Goal: Information Seeking & Learning: Learn about a topic

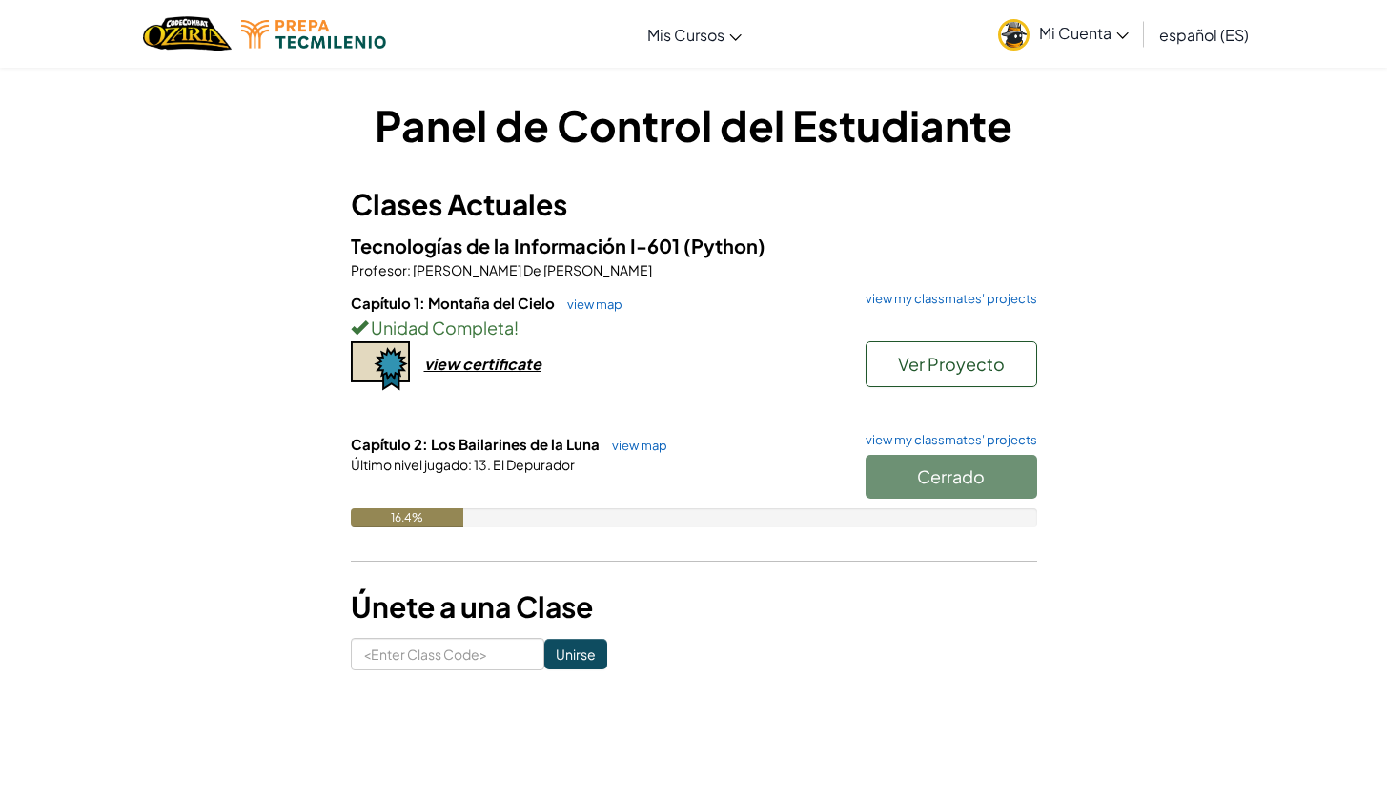
click at [878, 448] on h6 "Capítulo 2: Los Bailarines de la Luna view map view my classmates' projects" at bounding box center [694, 444] width 686 height 21
click at [883, 509] on div "16.4%" at bounding box center [694, 517] width 686 height 19
click at [889, 470] on div "Cerrado" at bounding box center [941, 481] width 191 height 53
click at [892, 466] on div "Cerrado" at bounding box center [941, 481] width 191 height 53
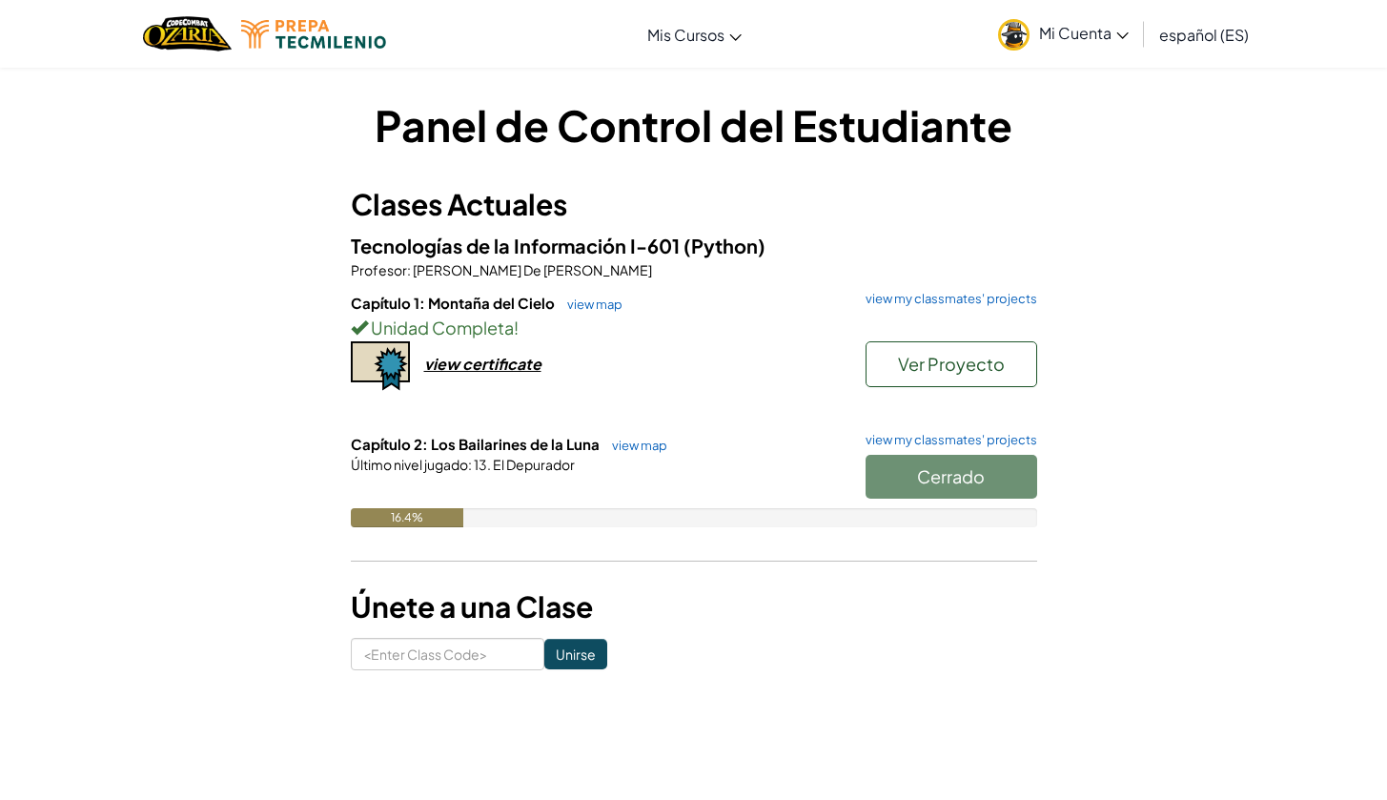
click at [904, 368] on span "Ver Proyecto" at bounding box center [951, 364] width 107 height 22
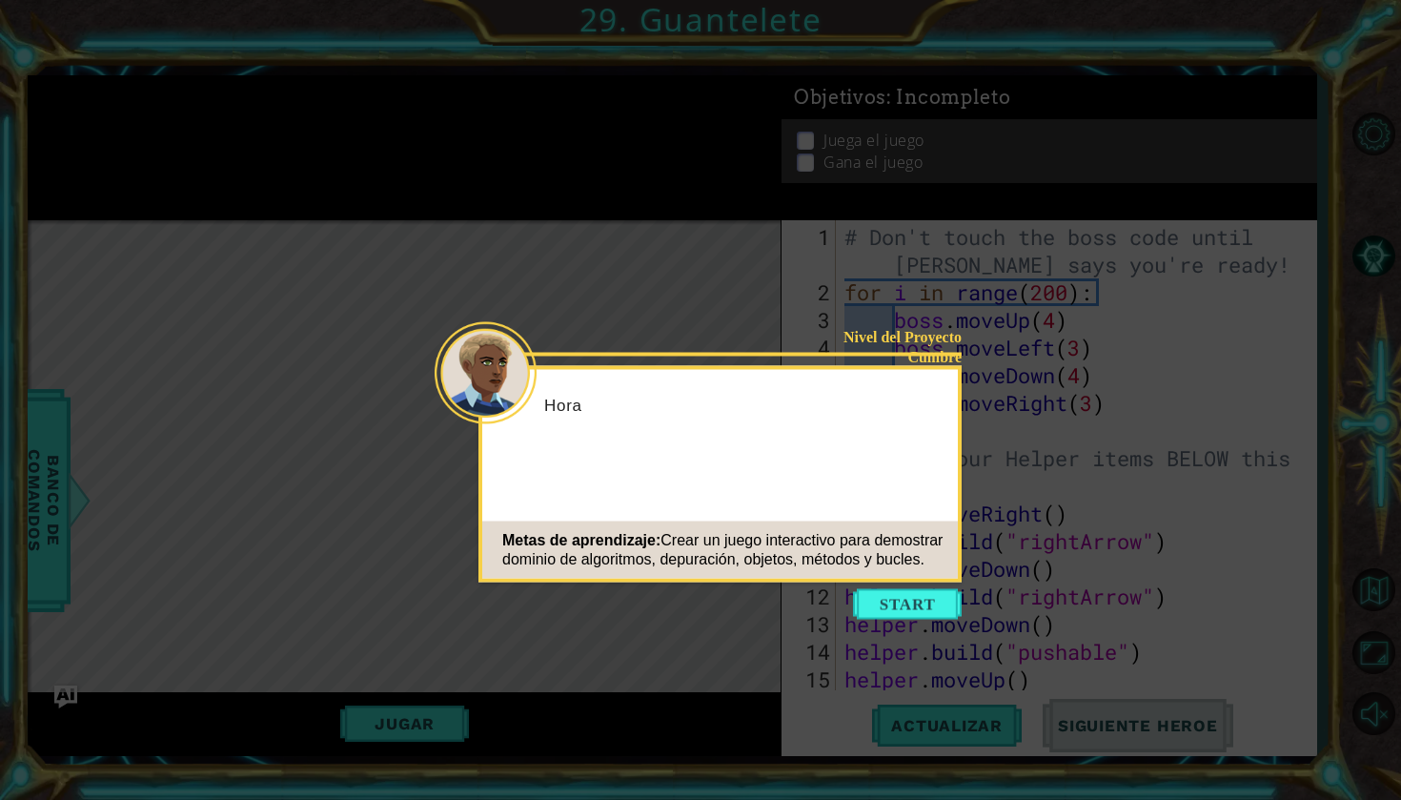
scroll to position [1299, 0]
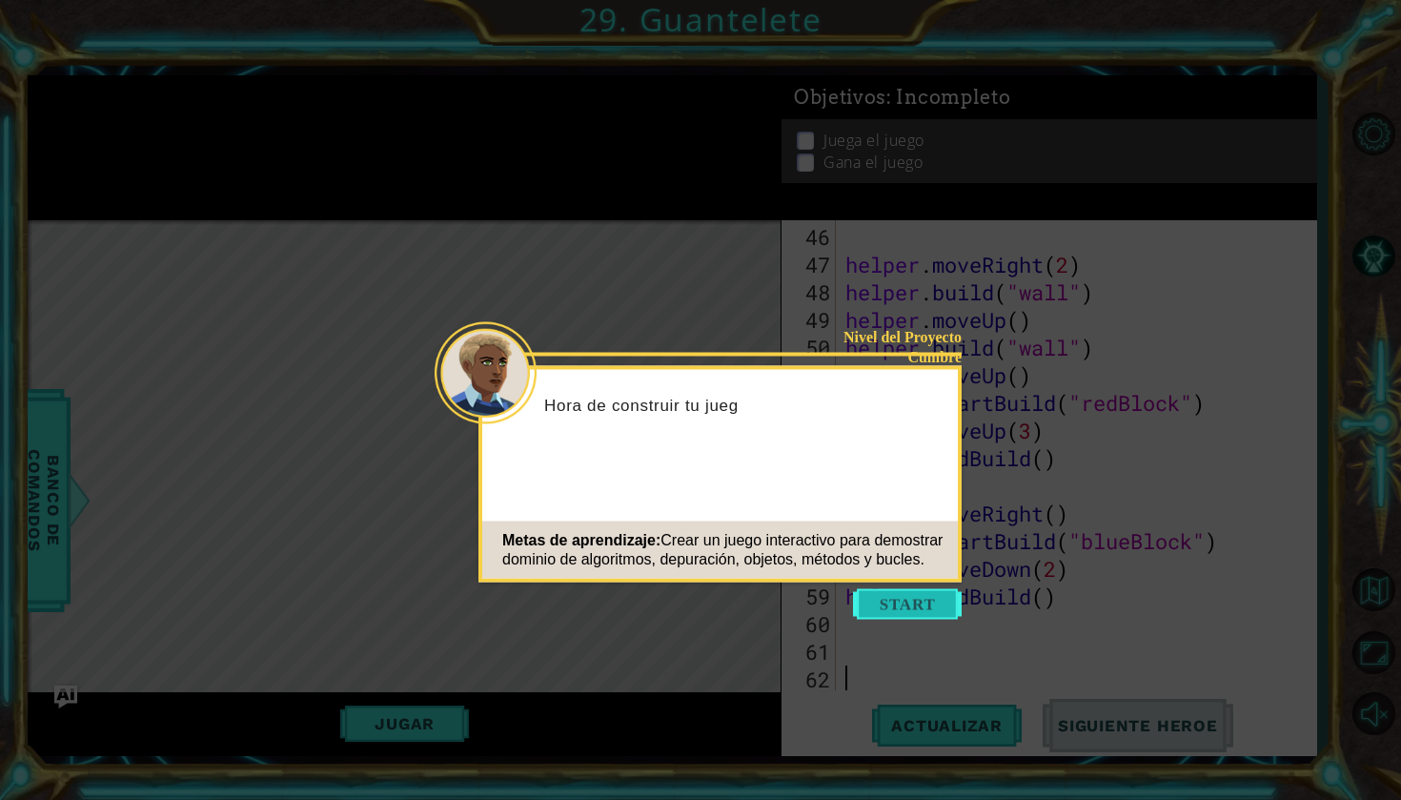
click at [939, 597] on button "Start" at bounding box center [907, 604] width 109 height 30
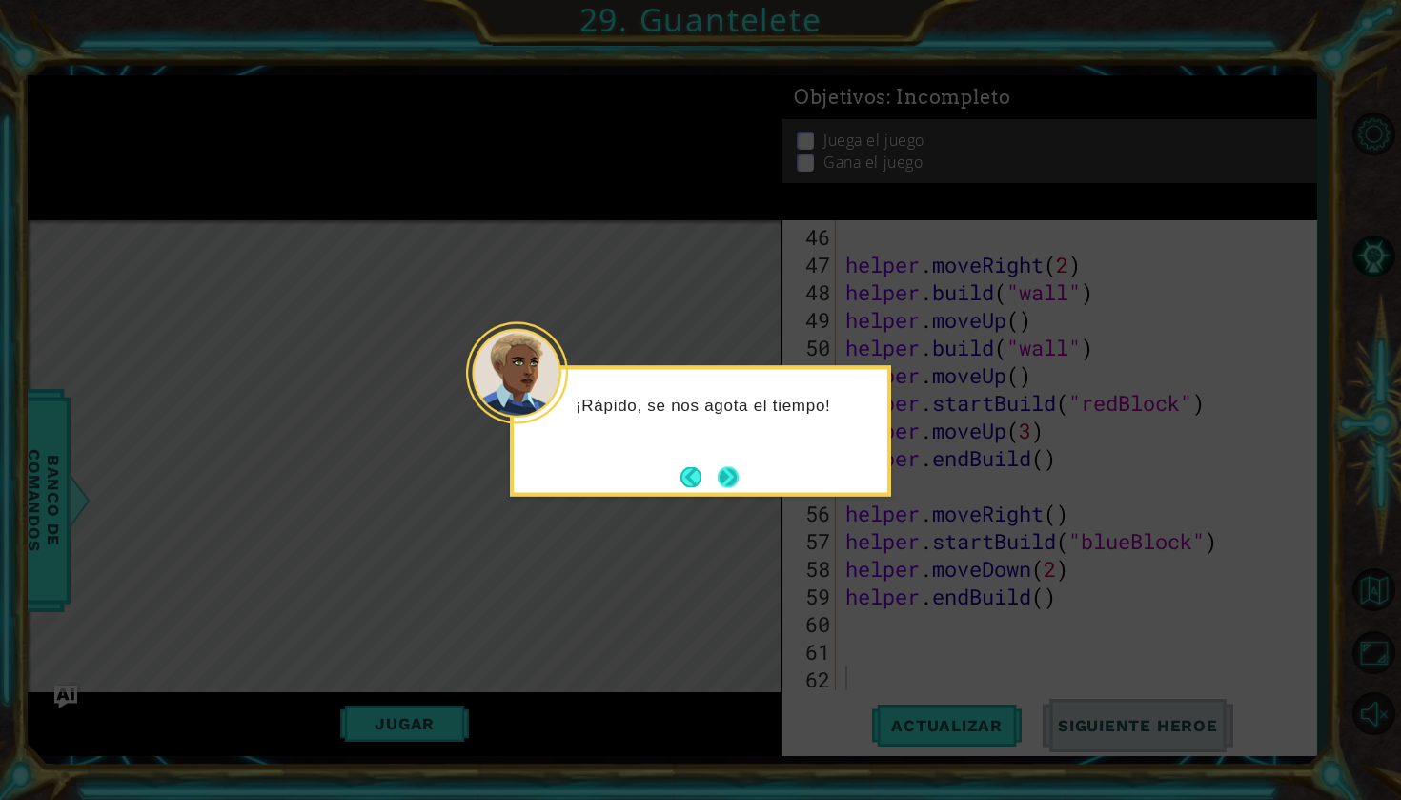
click at [730, 477] on button "Next" at bounding box center [728, 476] width 21 height 21
click at [732, 477] on button "Next" at bounding box center [728, 476] width 21 height 21
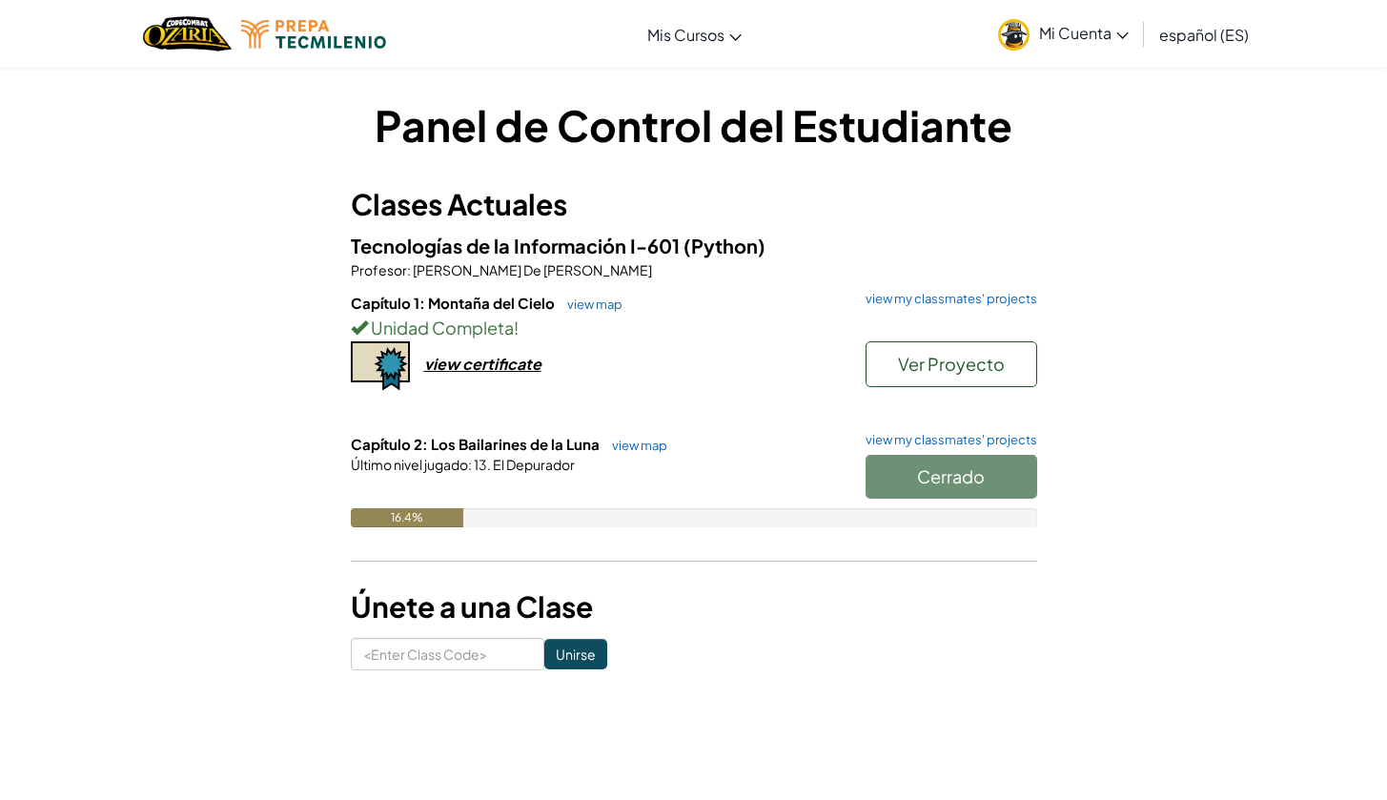
click at [942, 478] on div "Cerrado" at bounding box center [941, 481] width 191 height 53
click at [955, 439] on link "view my classmates' projects" at bounding box center [946, 440] width 181 height 12
click at [964, 455] on div "Cerrado" at bounding box center [941, 481] width 191 height 53
click at [963, 455] on div "Cerrado" at bounding box center [941, 481] width 191 height 53
click at [953, 481] on div "Cerrado" at bounding box center [941, 481] width 191 height 53
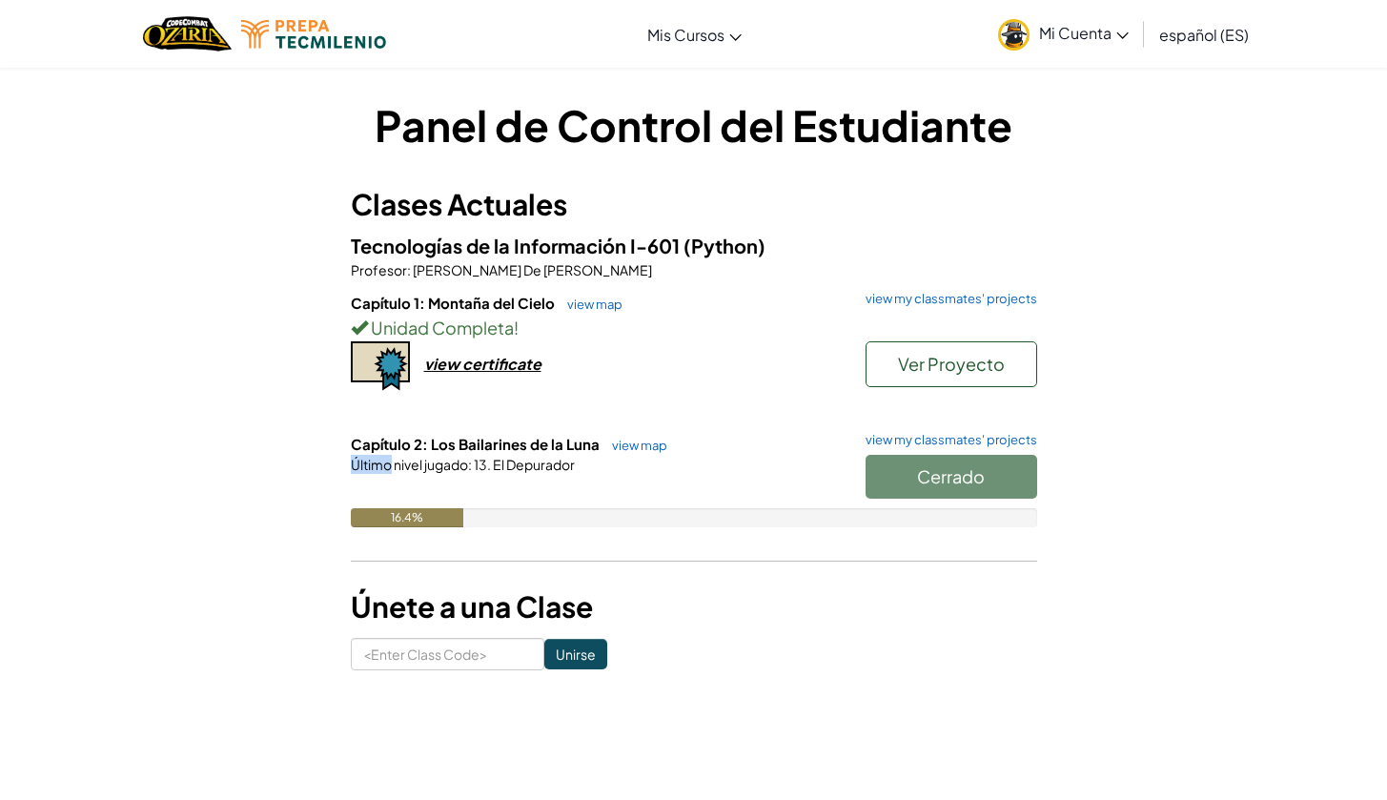
click at [953, 481] on div "Cerrado" at bounding box center [941, 481] width 191 height 53
click at [651, 491] on div at bounding box center [694, 491] width 686 height 34
click at [894, 466] on div "Cerrado" at bounding box center [941, 481] width 191 height 53
click at [622, 437] on link "view map" at bounding box center [634, 444] width 65 height 15
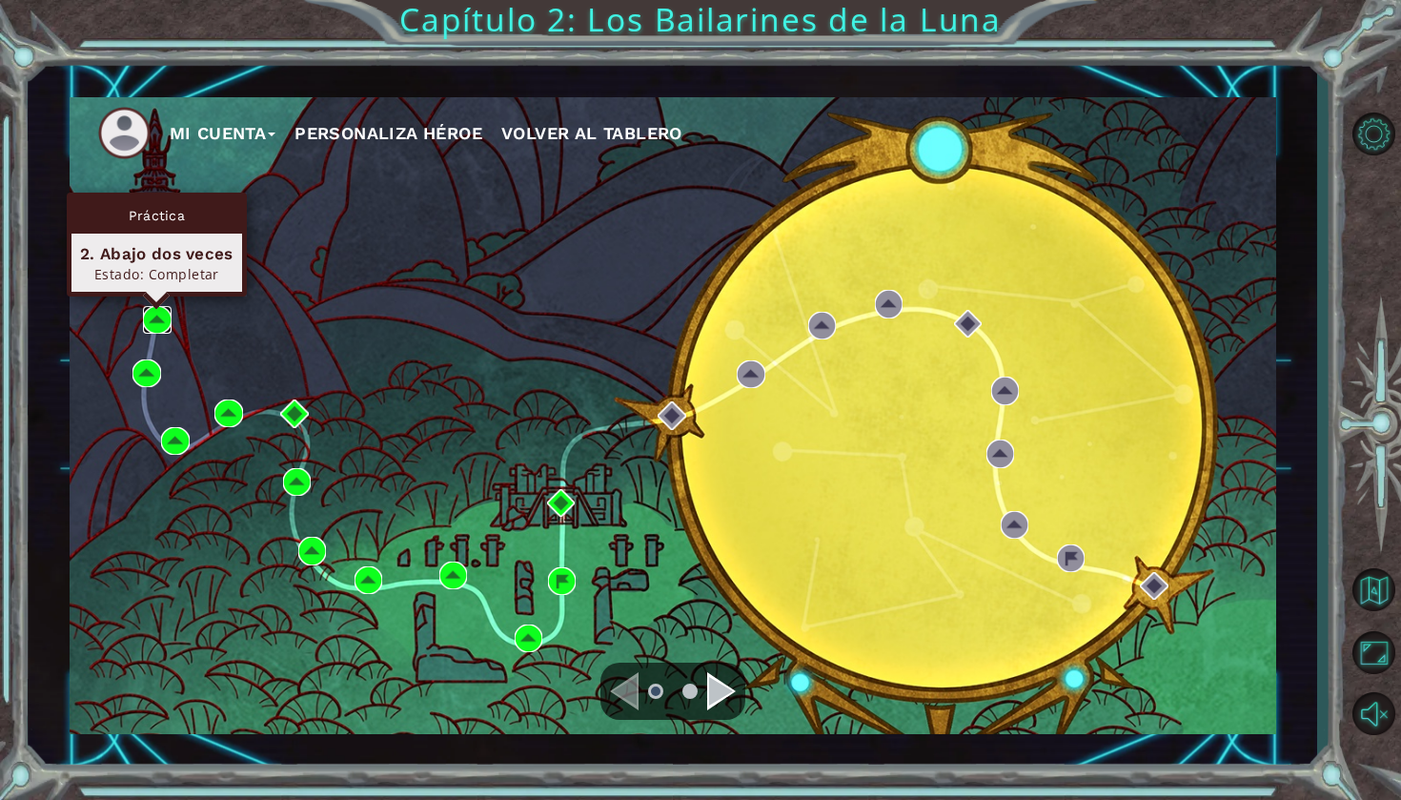
click at [156, 312] on img at bounding box center [157, 320] width 28 height 28
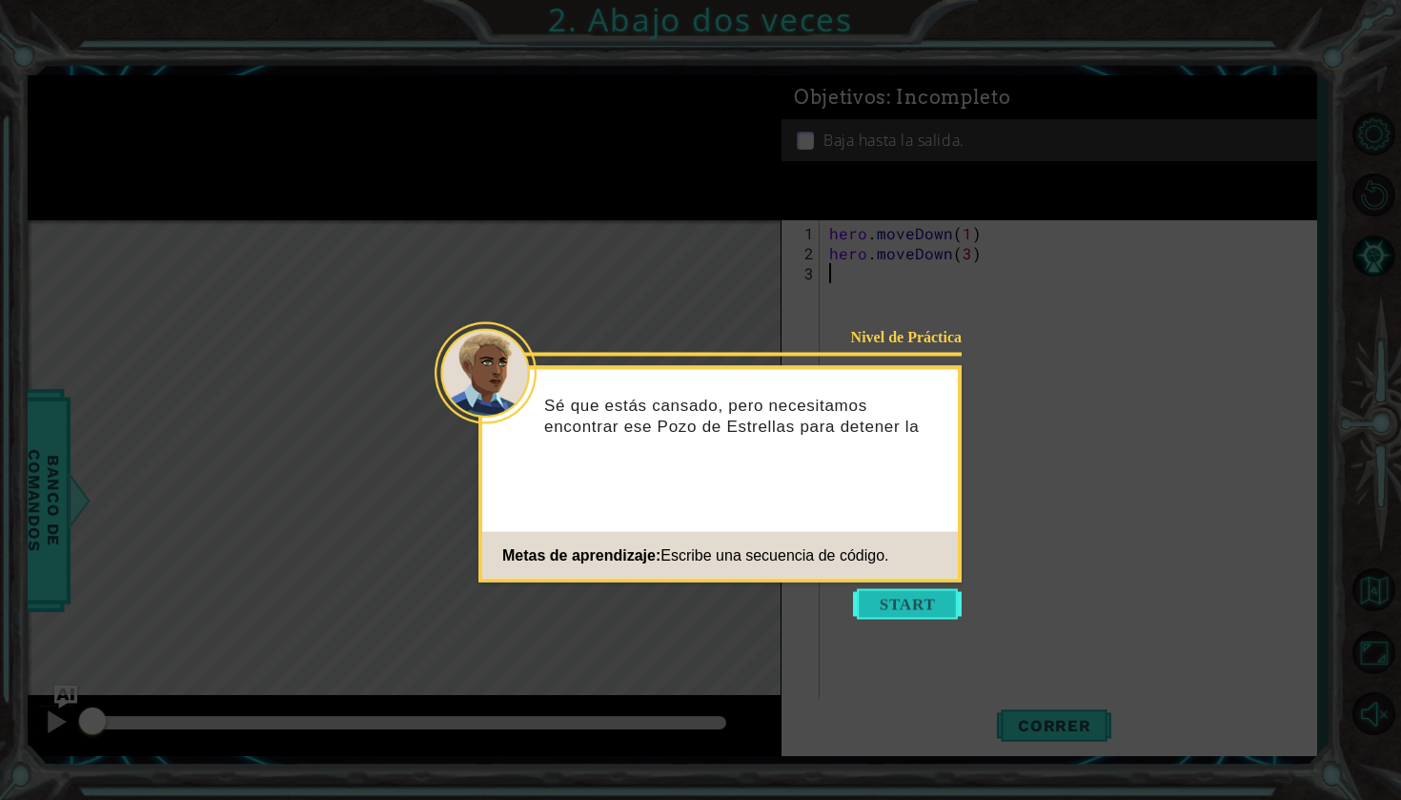
click at [865, 602] on button "Start" at bounding box center [907, 604] width 109 height 30
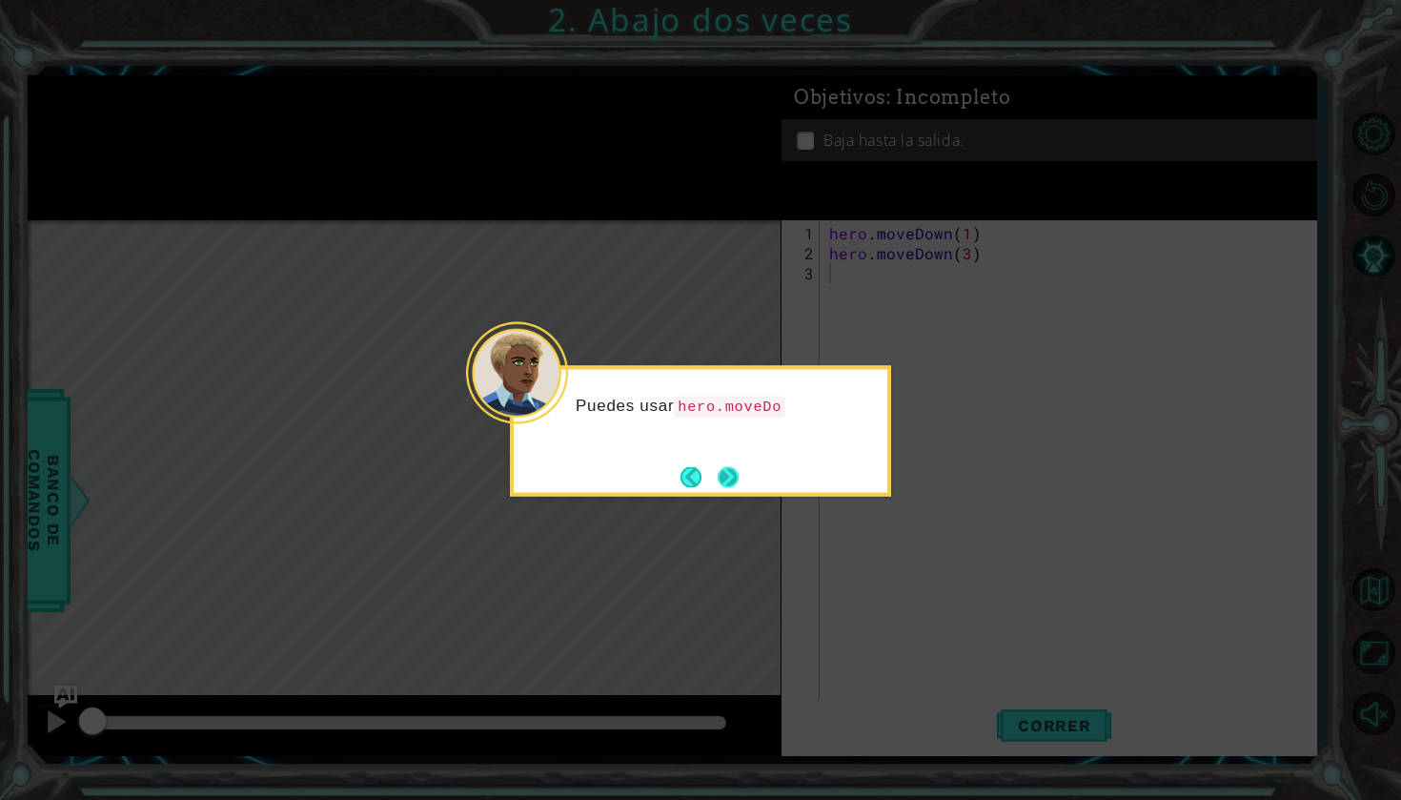
click at [718, 487] on button "Next" at bounding box center [728, 476] width 21 height 21
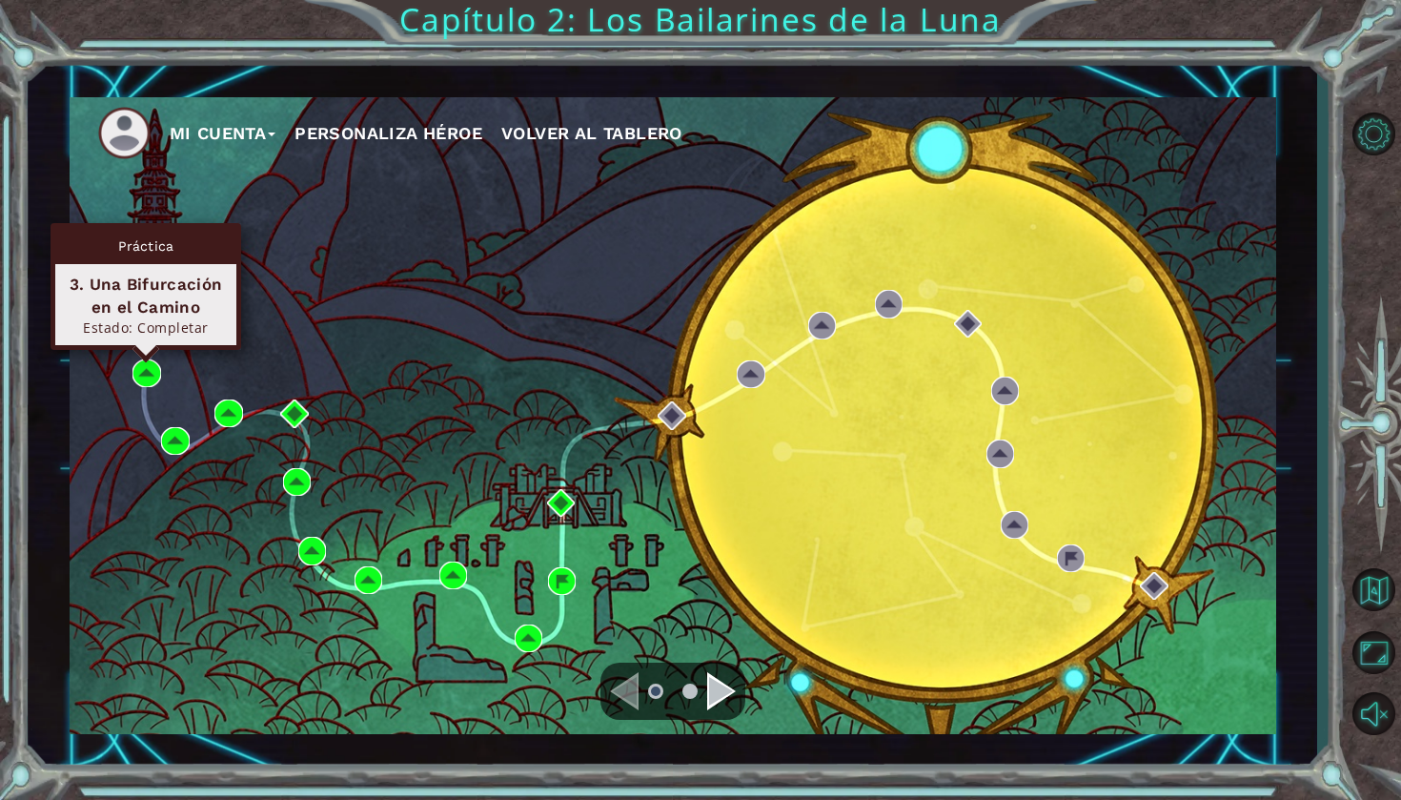
click at [144, 350] on div "Práctica 3. Una Bifurcación en el Camino Estado: Completar" at bounding box center [146, 286] width 191 height 127
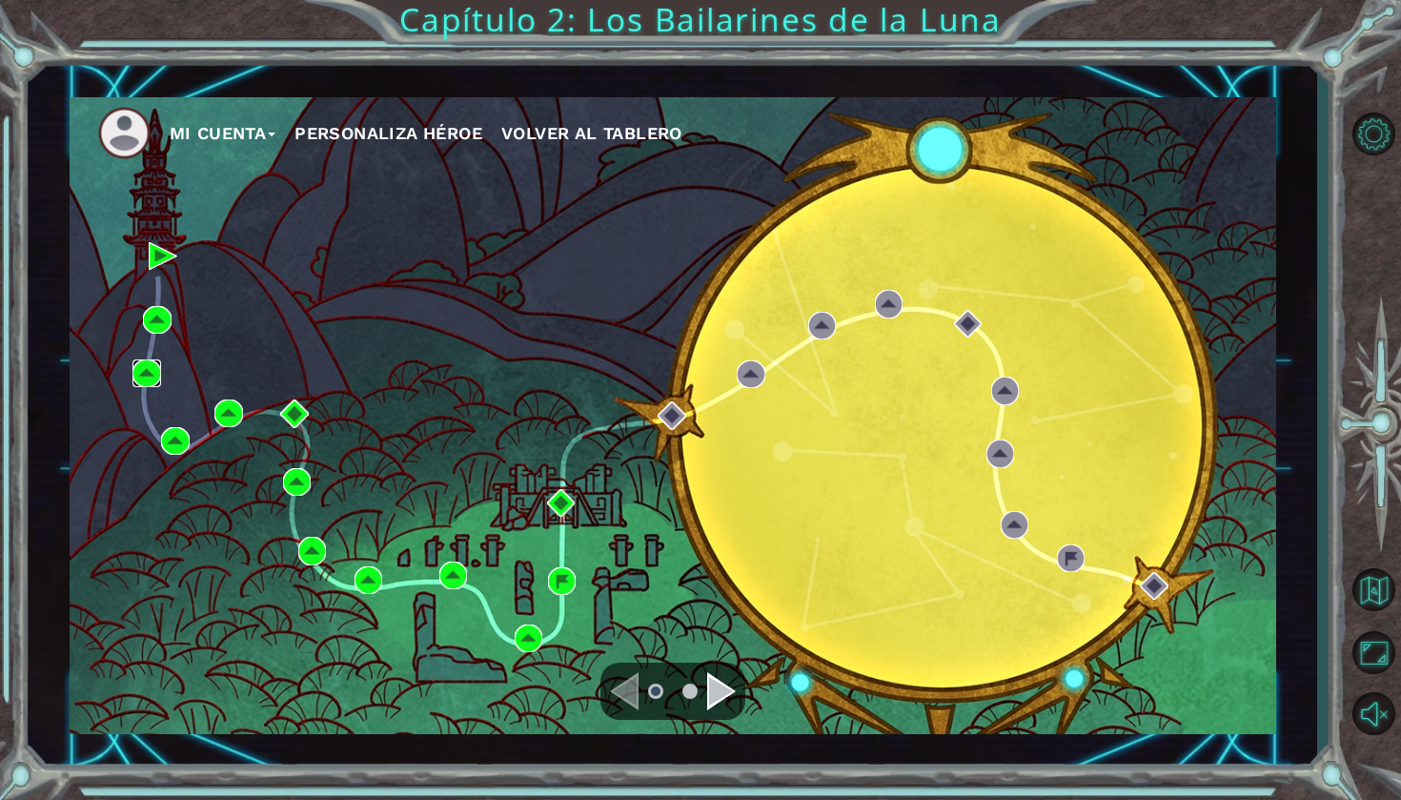
click at [147, 362] on img at bounding box center [146, 373] width 28 height 28
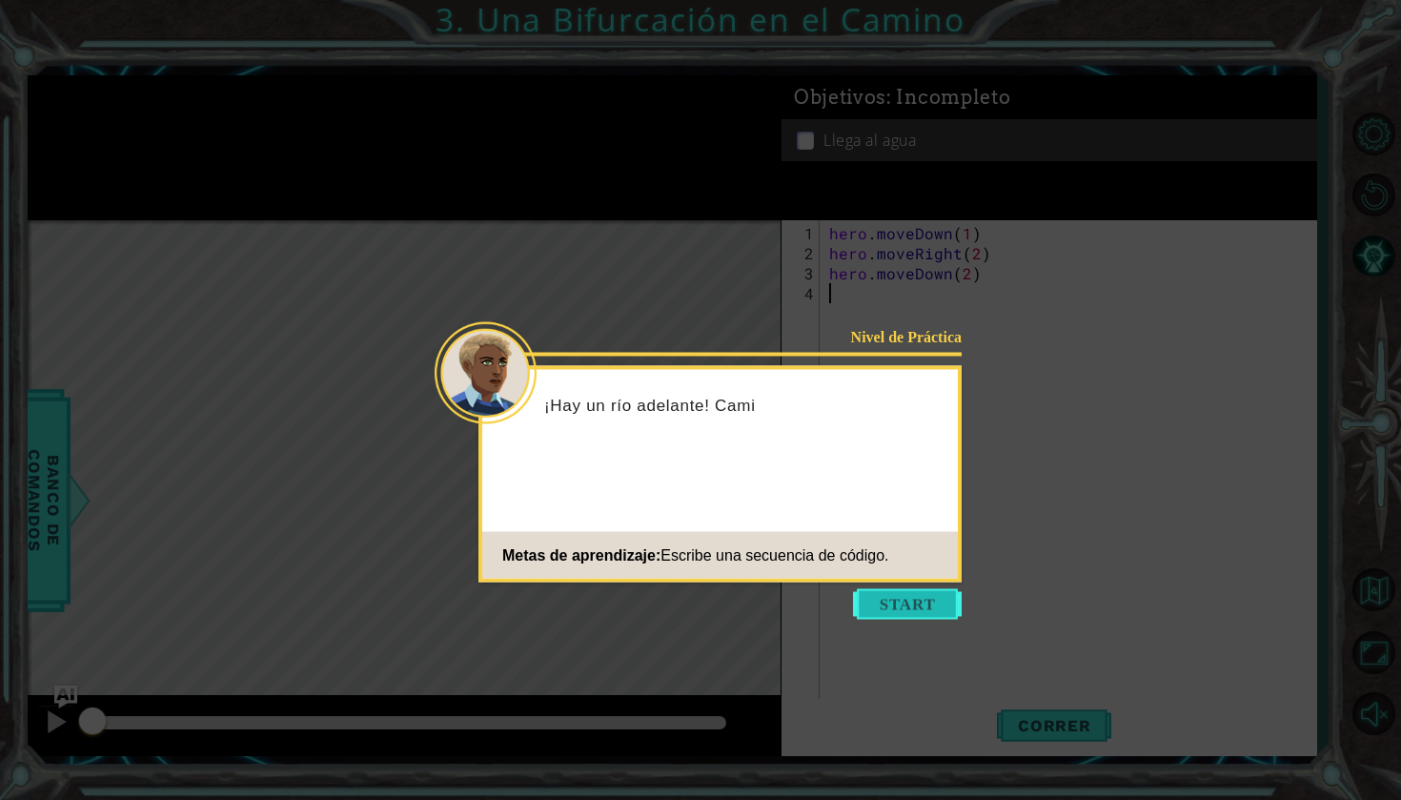
click at [943, 616] on button "Start" at bounding box center [907, 604] width 109 height 30
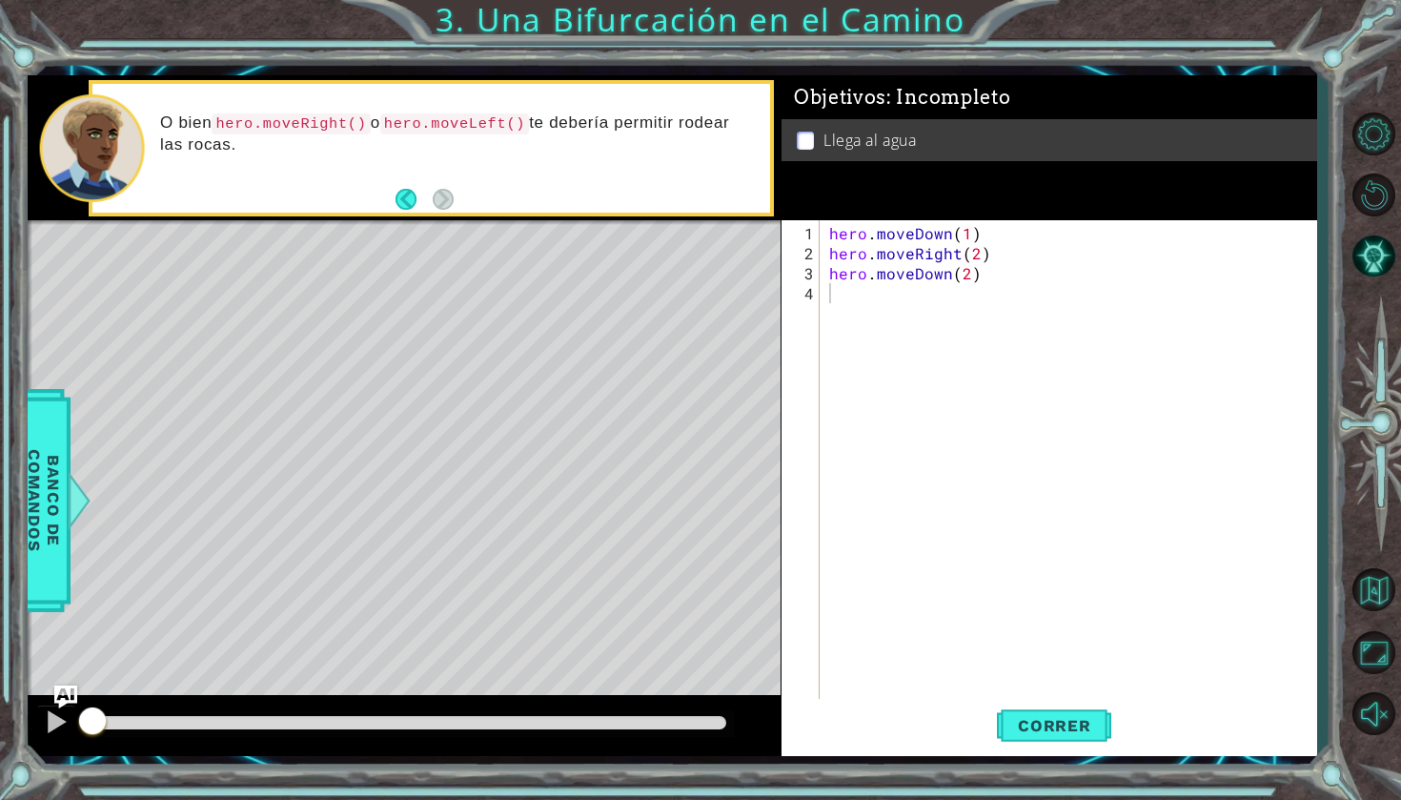
drag, startPoint x: 452, startPoint y: 21, endPoint x: 622, endPoint y: 27, distance: 170.7
click at [622, 27] on div "1 ההההההההההההההההההההההההההההההההההההההההההההההההההההההההההההההההההההההההההההה…" at bounding box center [700, 400] width 1401 height 800
click at [690, 16] on div "1 ההההההההההההההההההההההההההההההההההההההההההההההההההההההההההההההההההההההההההההה…" at bounding box center [700, 400] width 1401 height 800
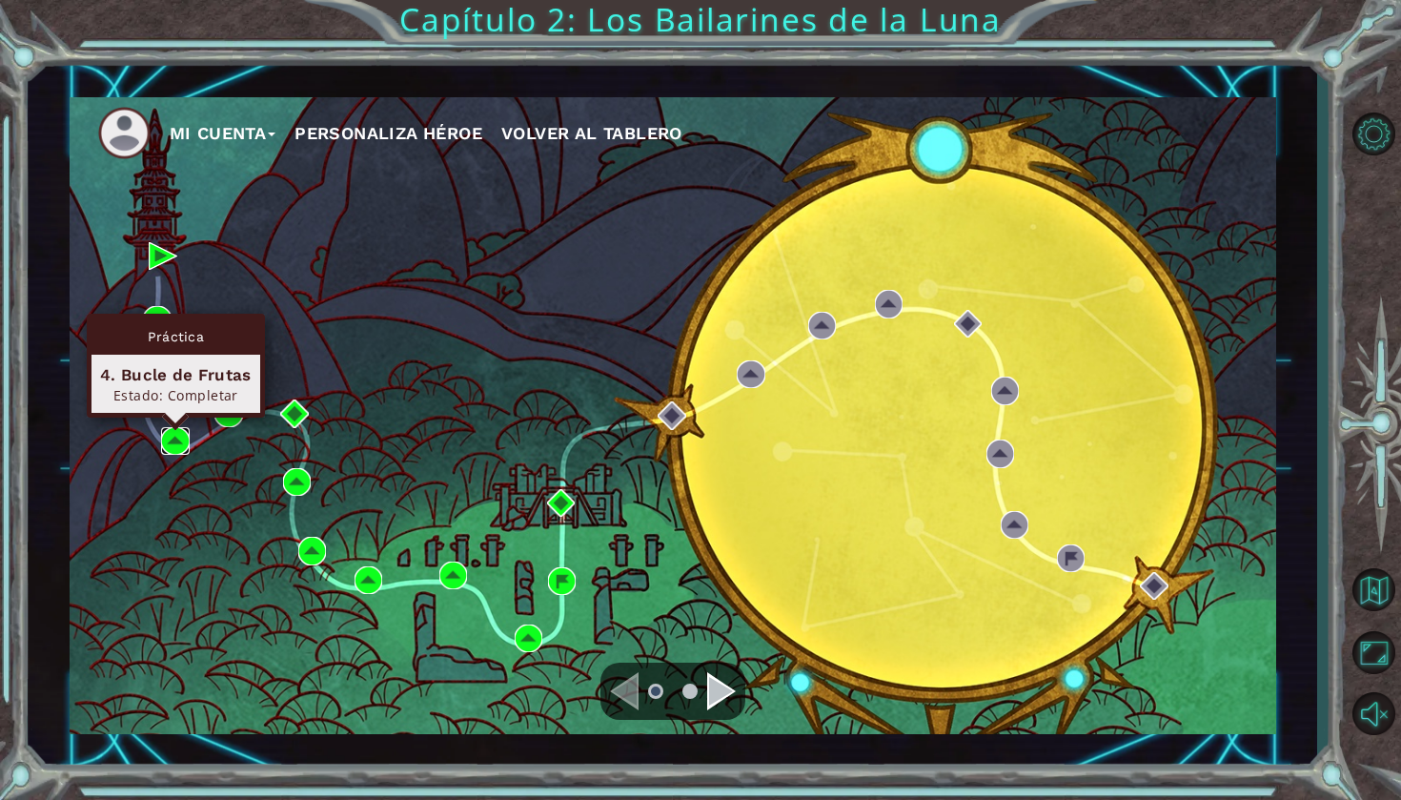
click at [177, 441] on img at bounding box center [175, 441] width 28 height 28
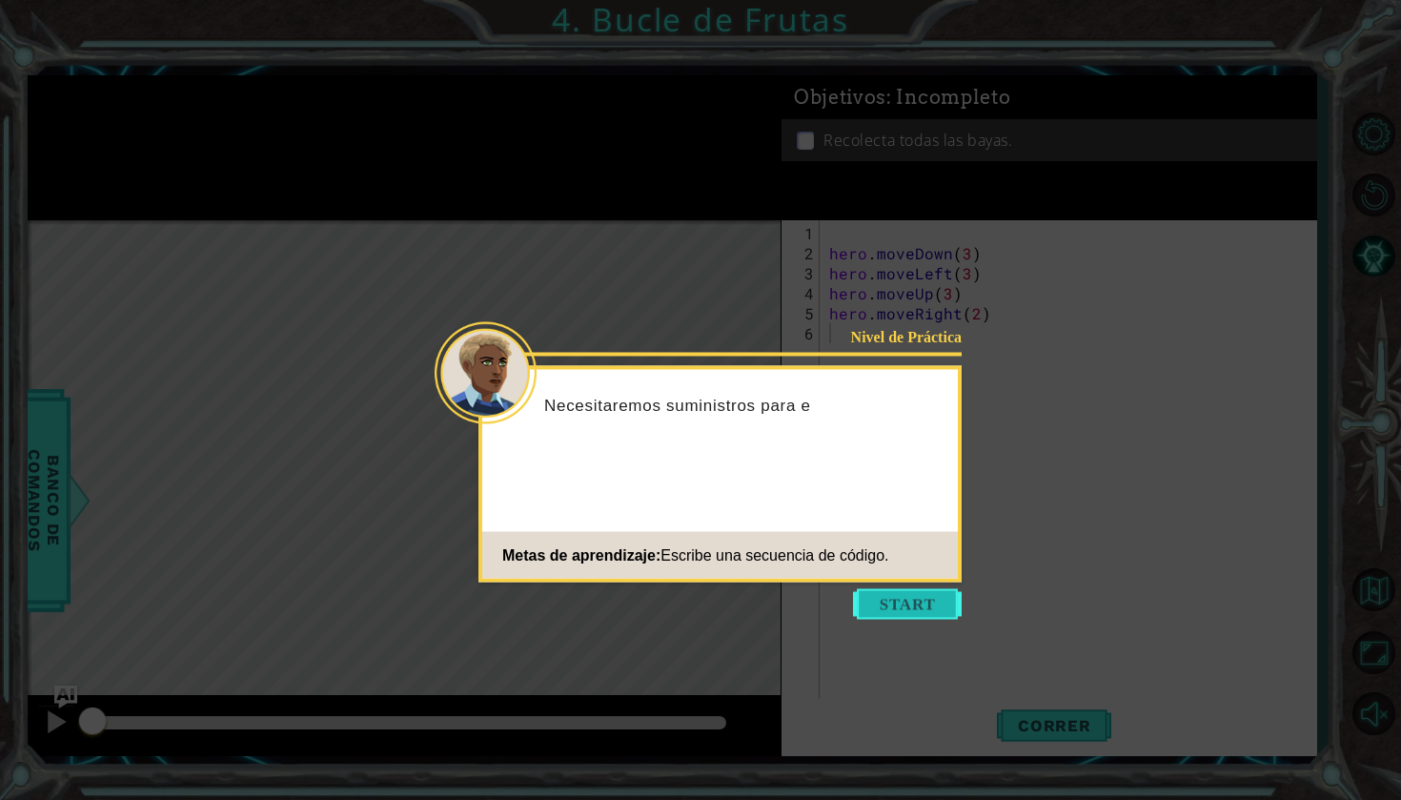
click at [868, 599] on button "Start" at bounding box center [907, 604] width 109 height 30
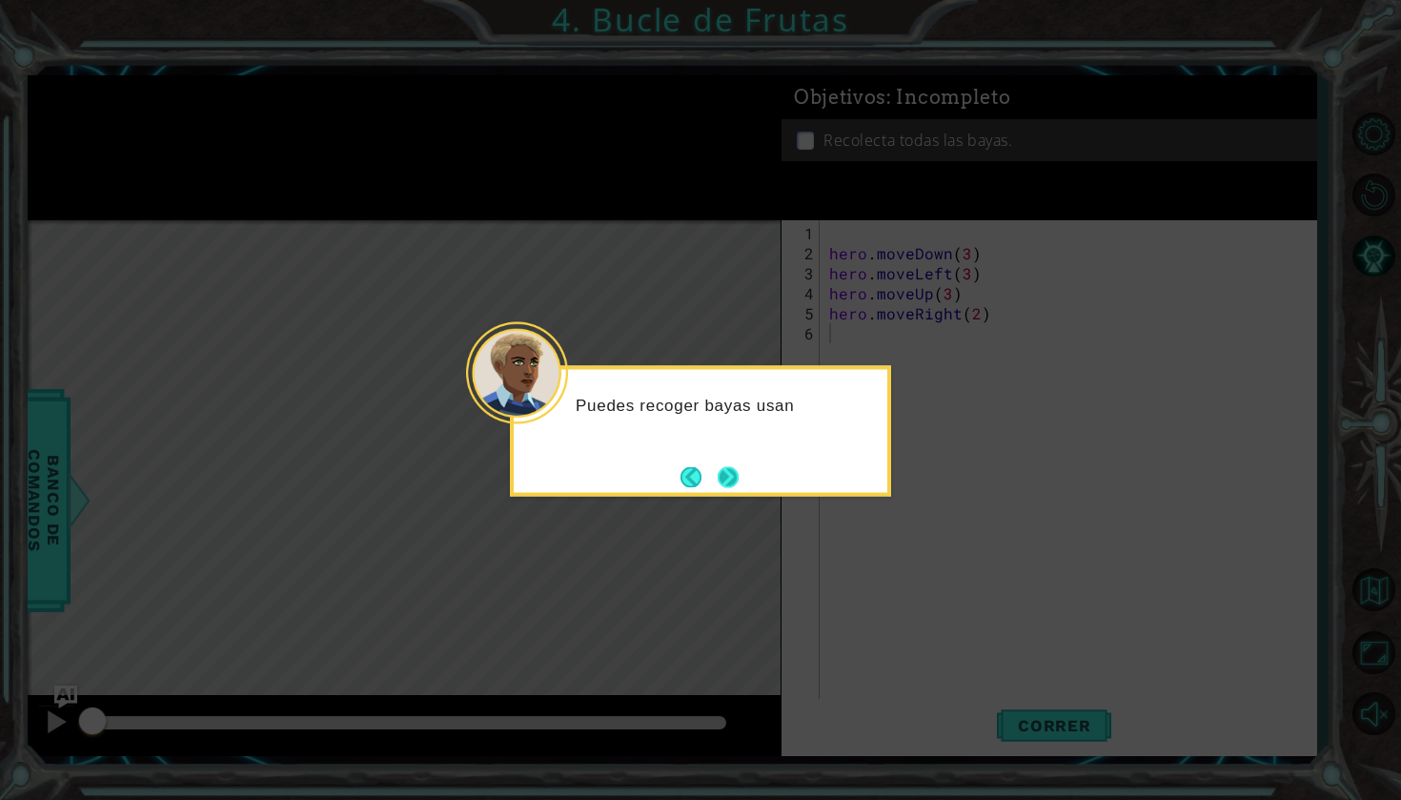
click at [734, 476] on button "Next" at bounding box center [728, 476] width 21 height 21
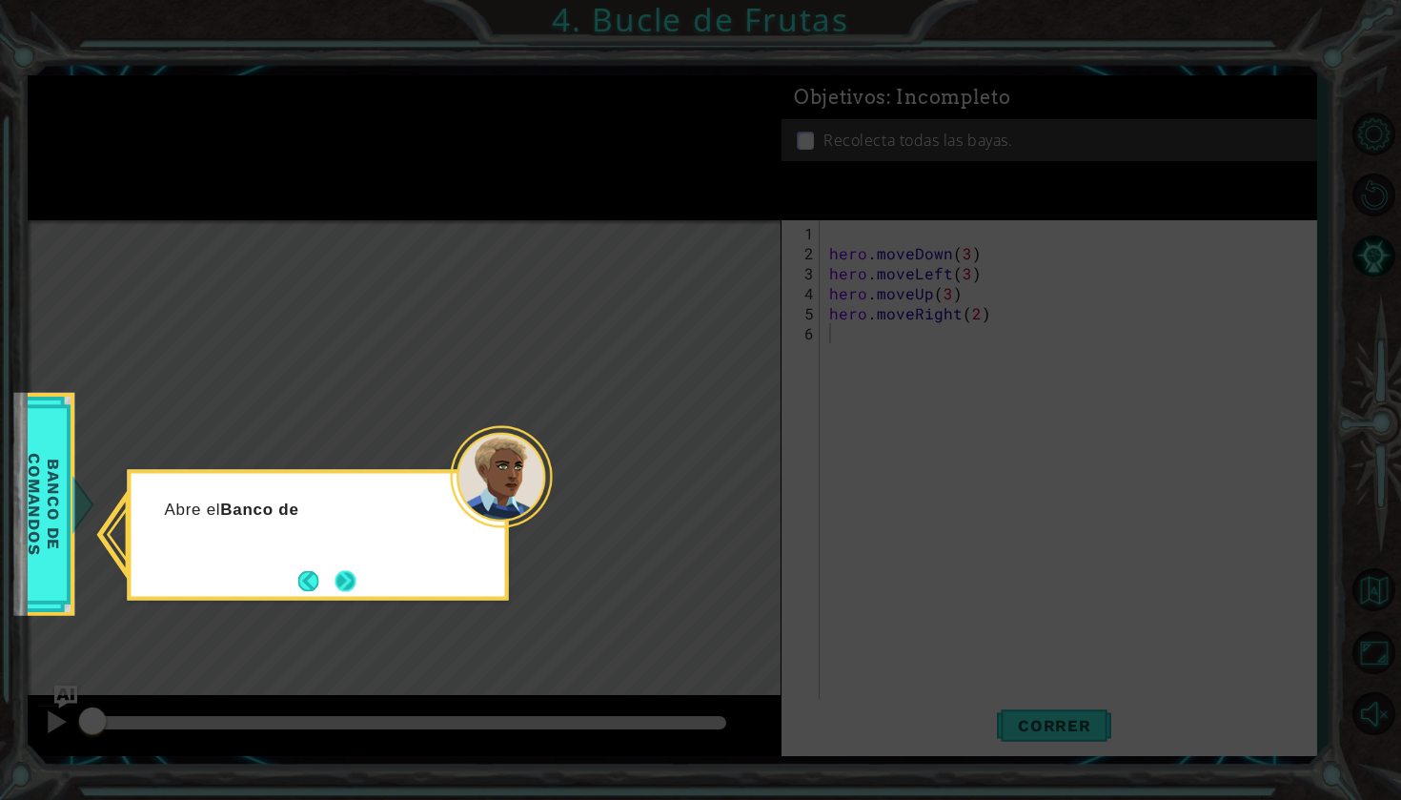
click at [355, 572] on button "Next" at bounding box center [345, 580] width 21 height 21
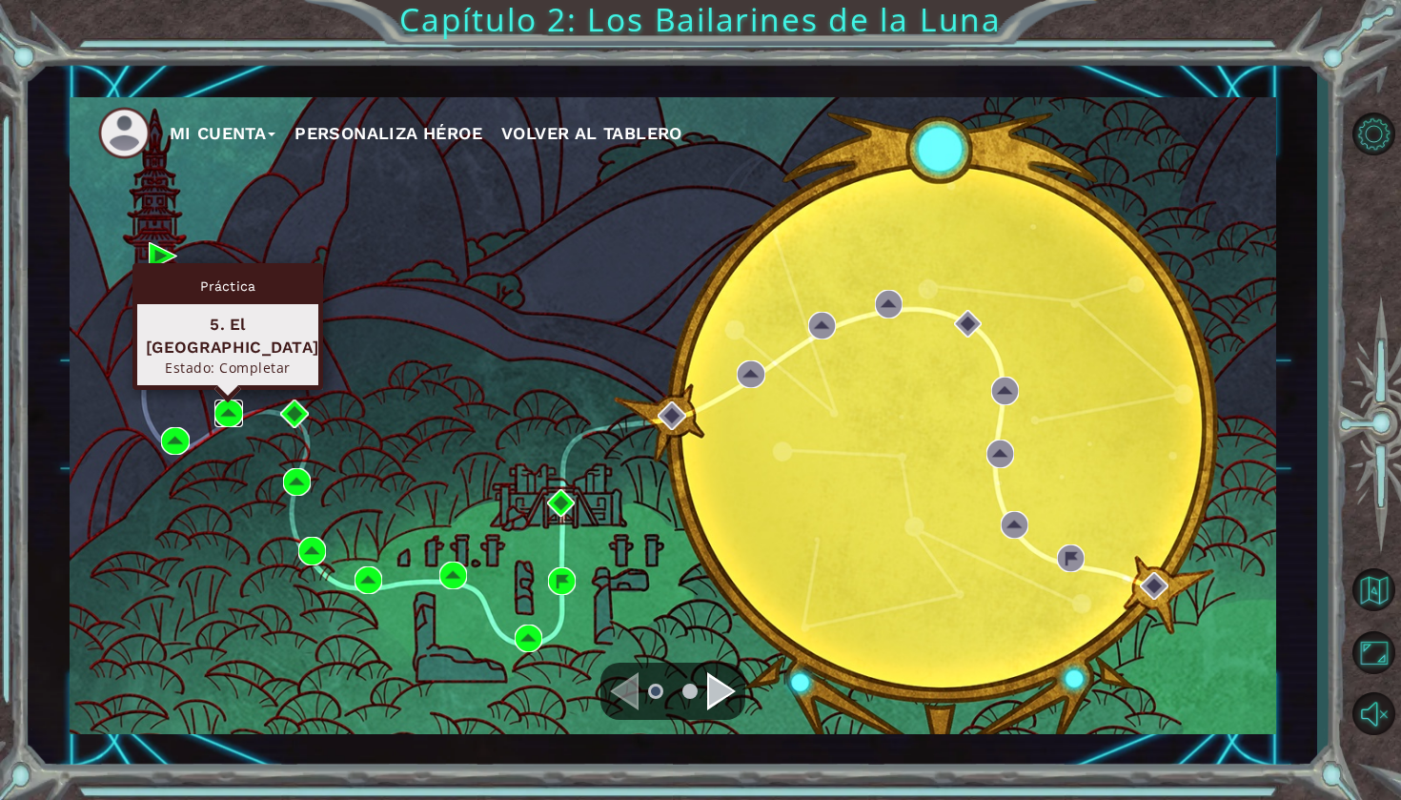
click at [225, 408] on img at bounding box center [228, 413] width 28 height 28
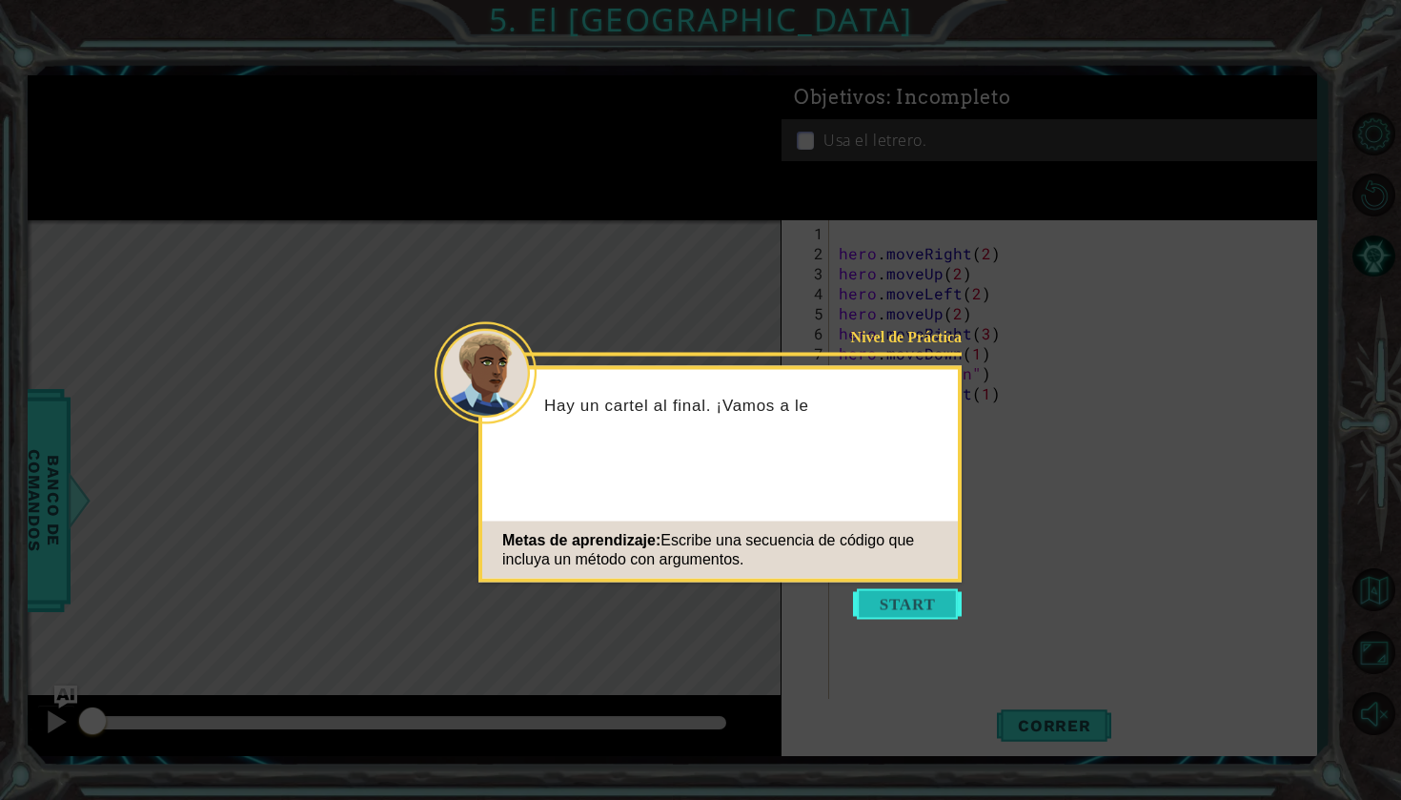
click at [874, 598] on button "Start" at bounding box center [907, 604] width 109 height 30
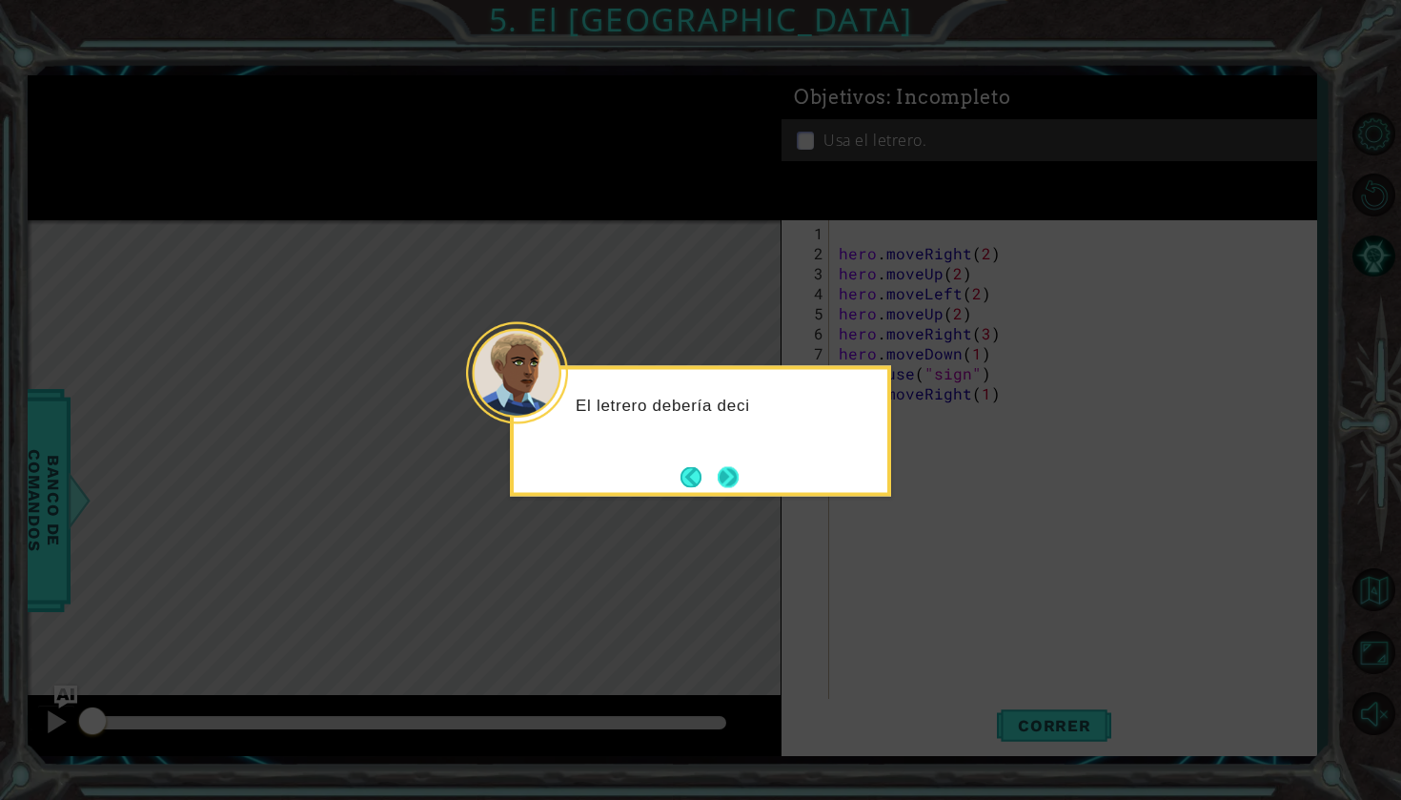
click at [726, 469] on button "Next" at bounding box center [728, 476] width 21 height 21
click at [726, 469] on button "Next" at bounding box center [729, 477] width 22 height 22
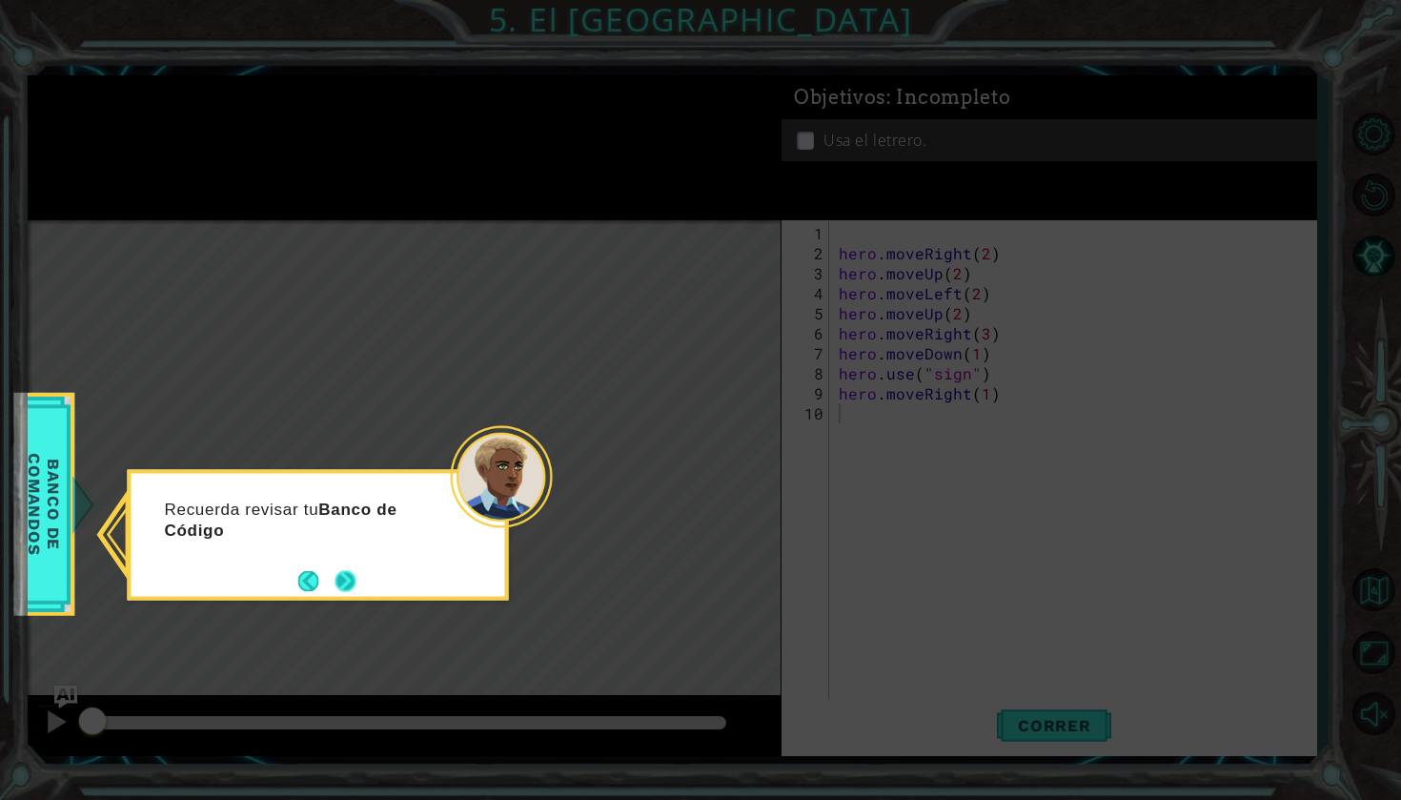
click at [348, 575] on button "Next" at bounding box center [345, 580] width 21 height 21
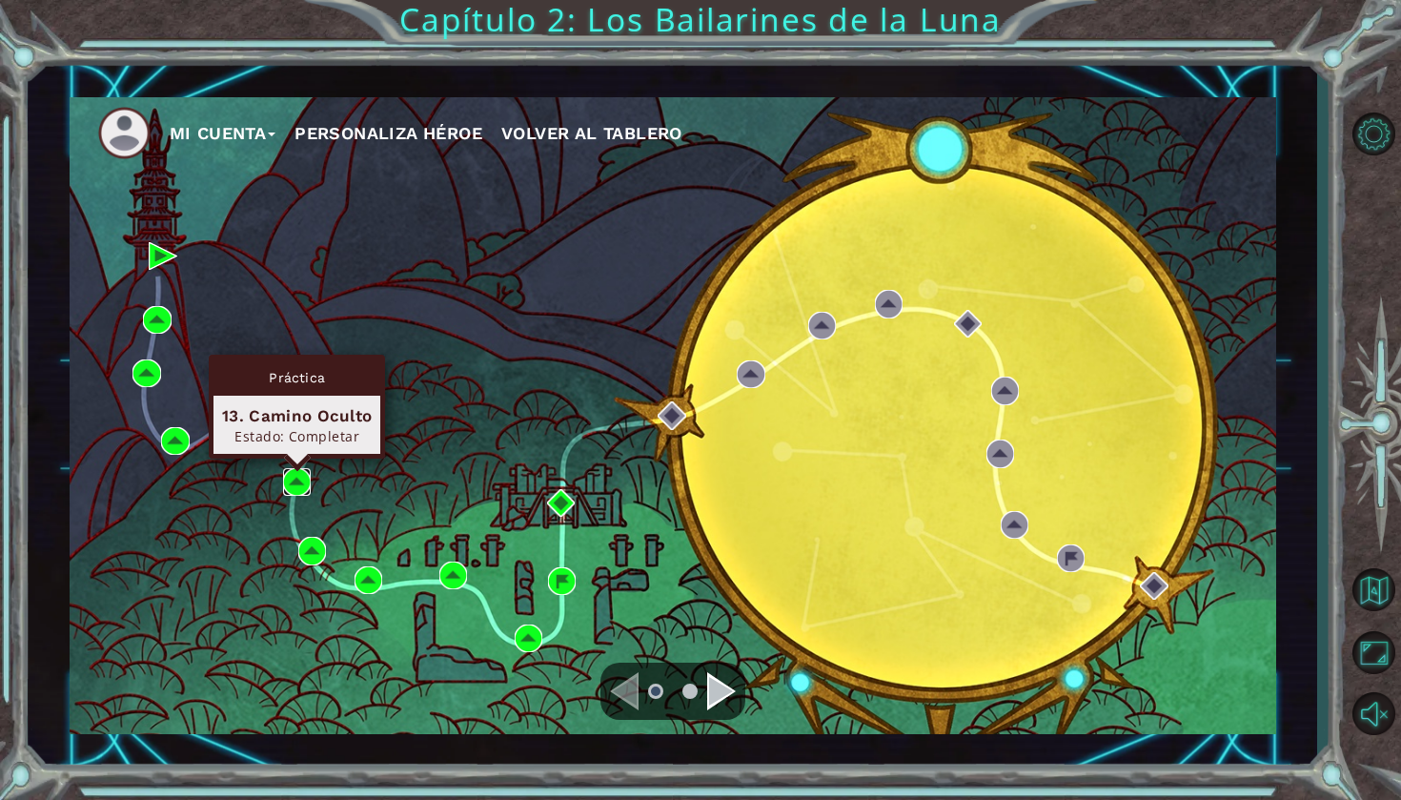
click at [294, 470] on img at bounding box center [297, 482] width 28 height 28
click at [296, 476] on img at bounding box center [297, 482] width 28 height 28
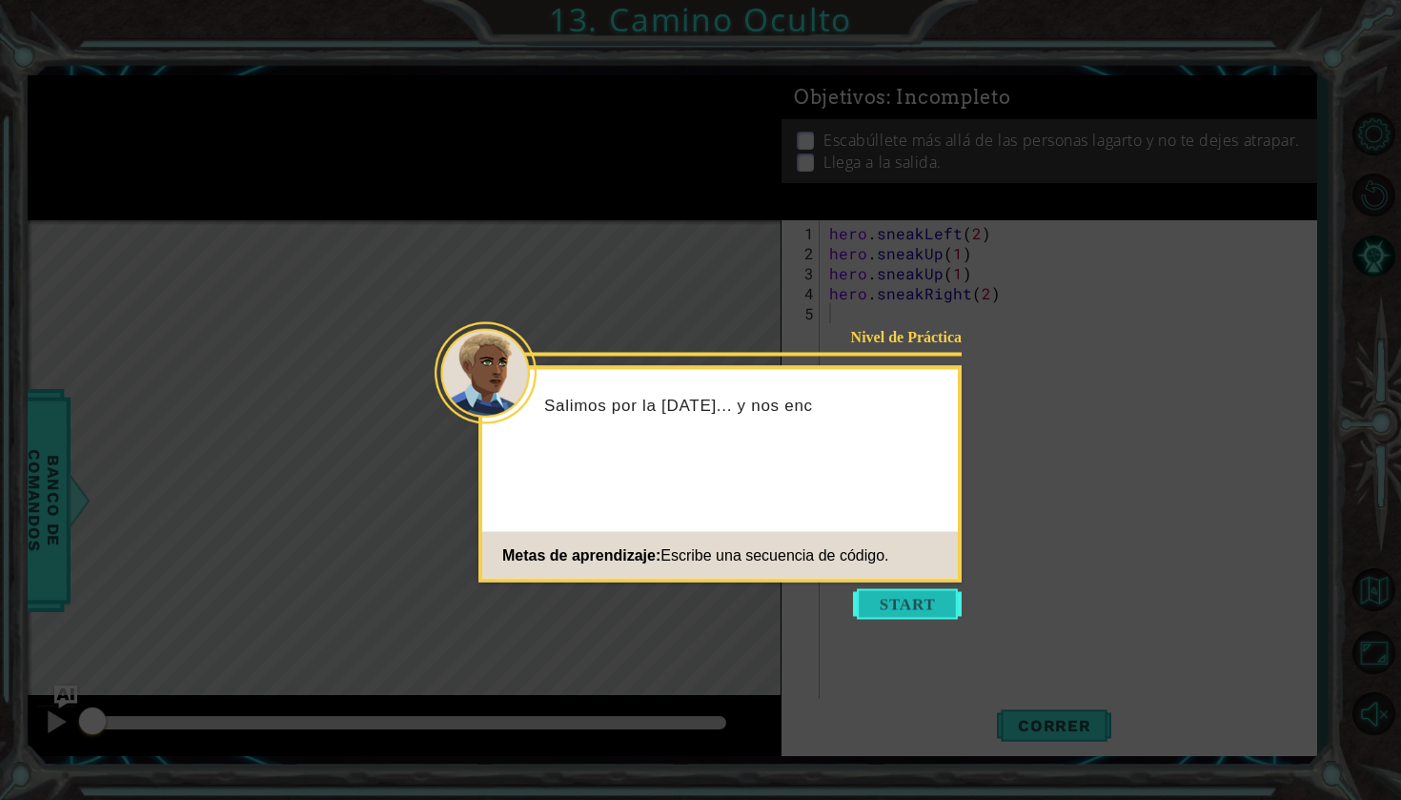
click at [901, 615] on button "Start" at bounding box center [907, 604] width 109 height 30
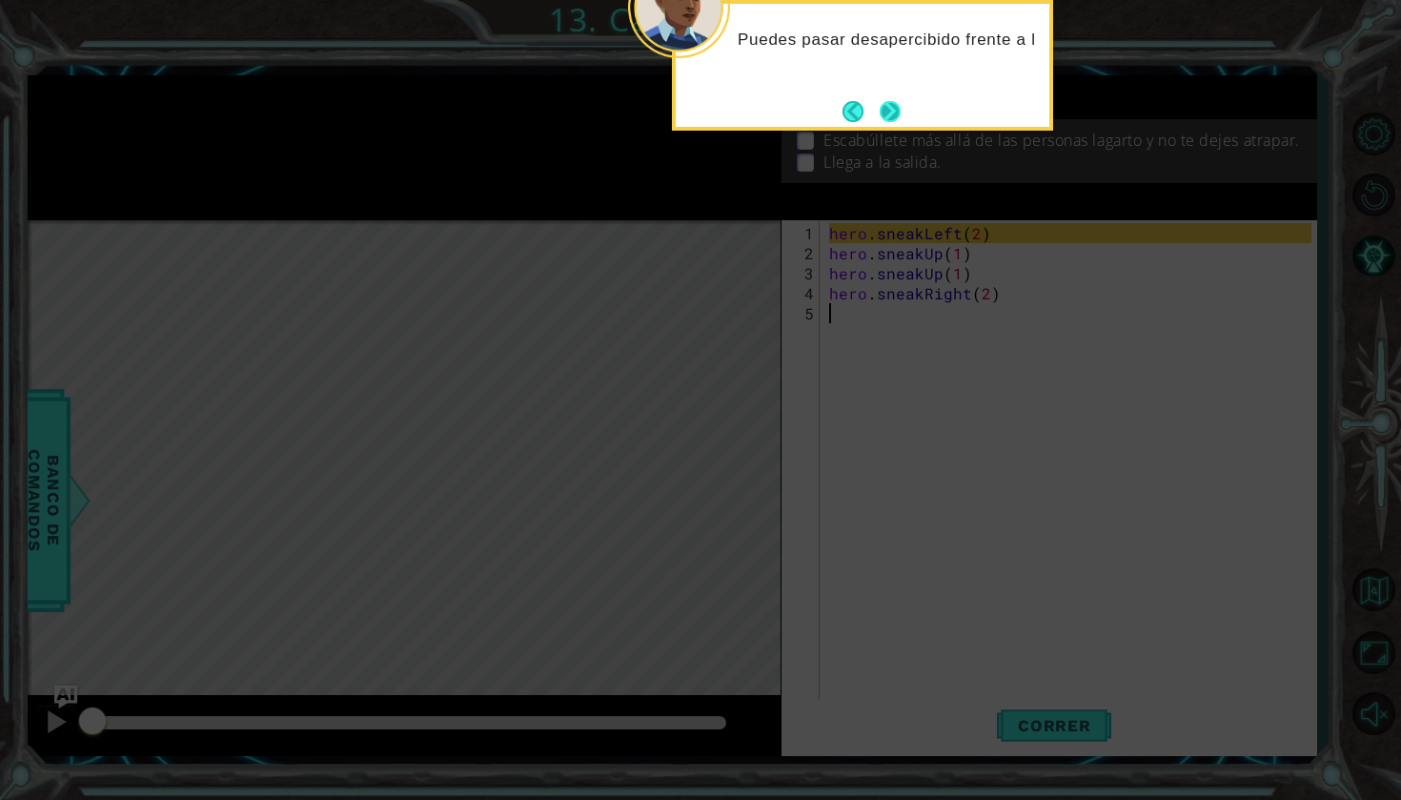
click at [890, 101] on button "Next" at bounding box center [890, 111] width 21 height 21
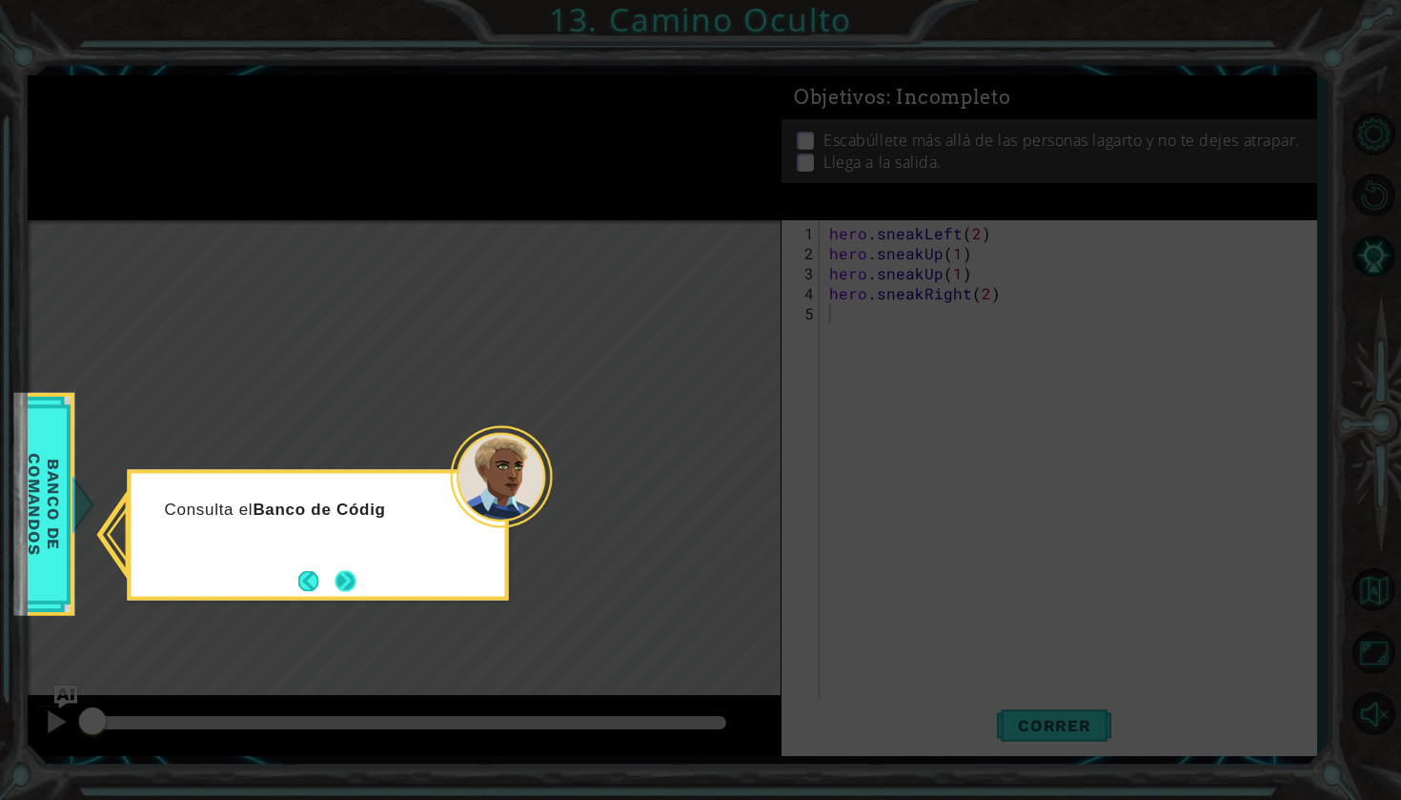
click at [344, 583] on button "Next" at bounding box center [345, 580] width 21 height 21
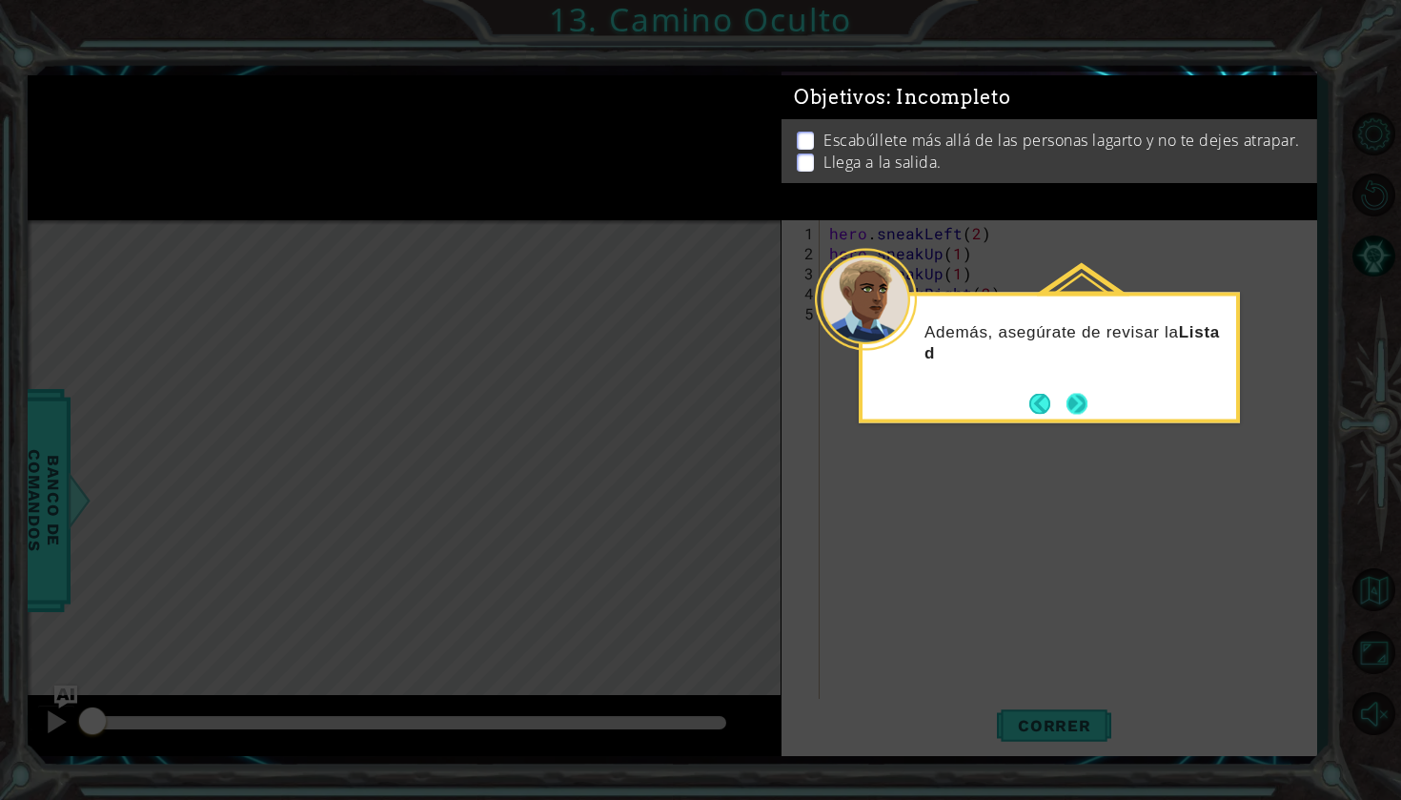
click at [1081, 404] on button "Next" at bounding box center [1077, 403] width 34 height 34
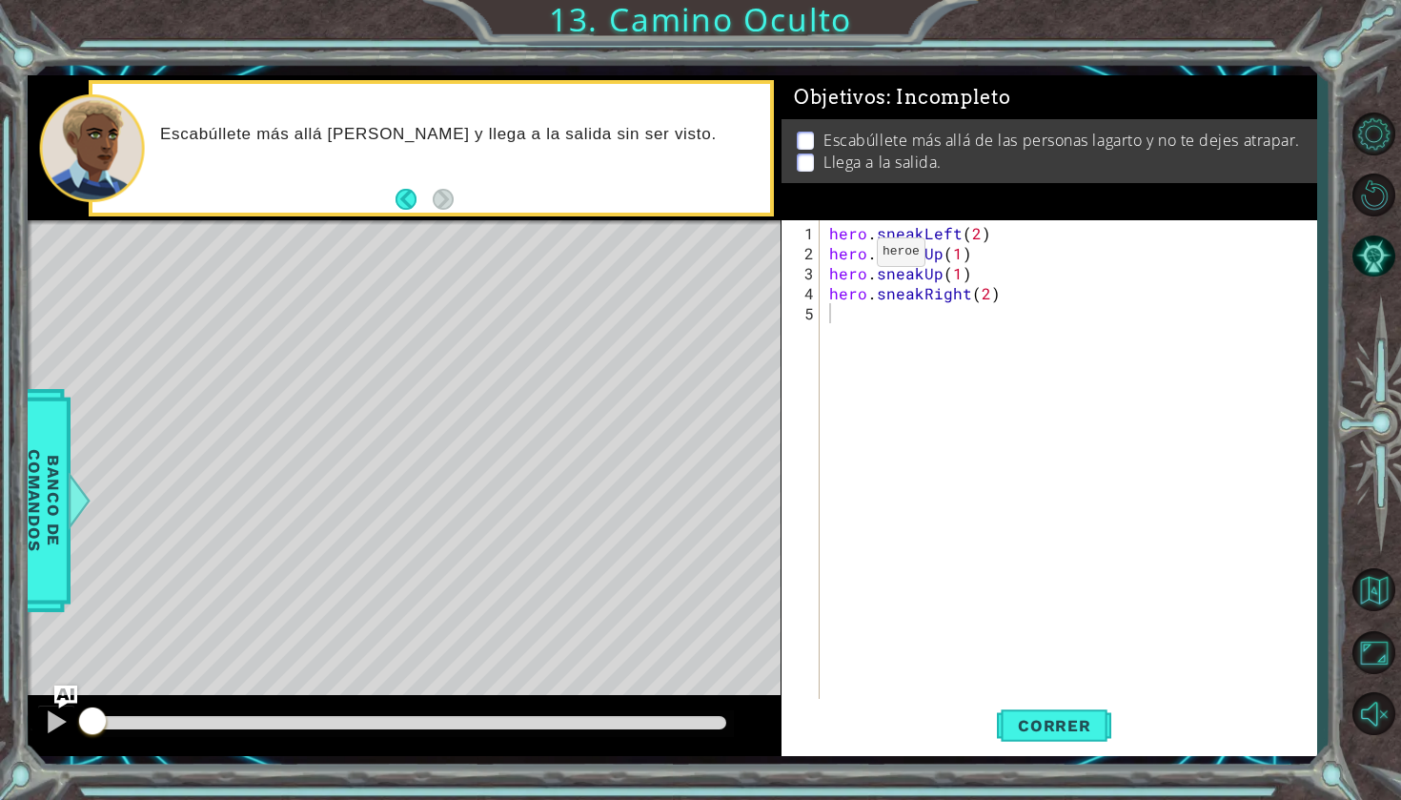
drag, startPoint x: 165, startPoint y: 130, endPoint x: 621, endPoint y: 127, distance: 456.5
click at [620, 127] on p "Escabúllete más allá [PERSON_NAME] y llega a la salida sin ser visto." at bounding box center [458, 134] width 597 height 21
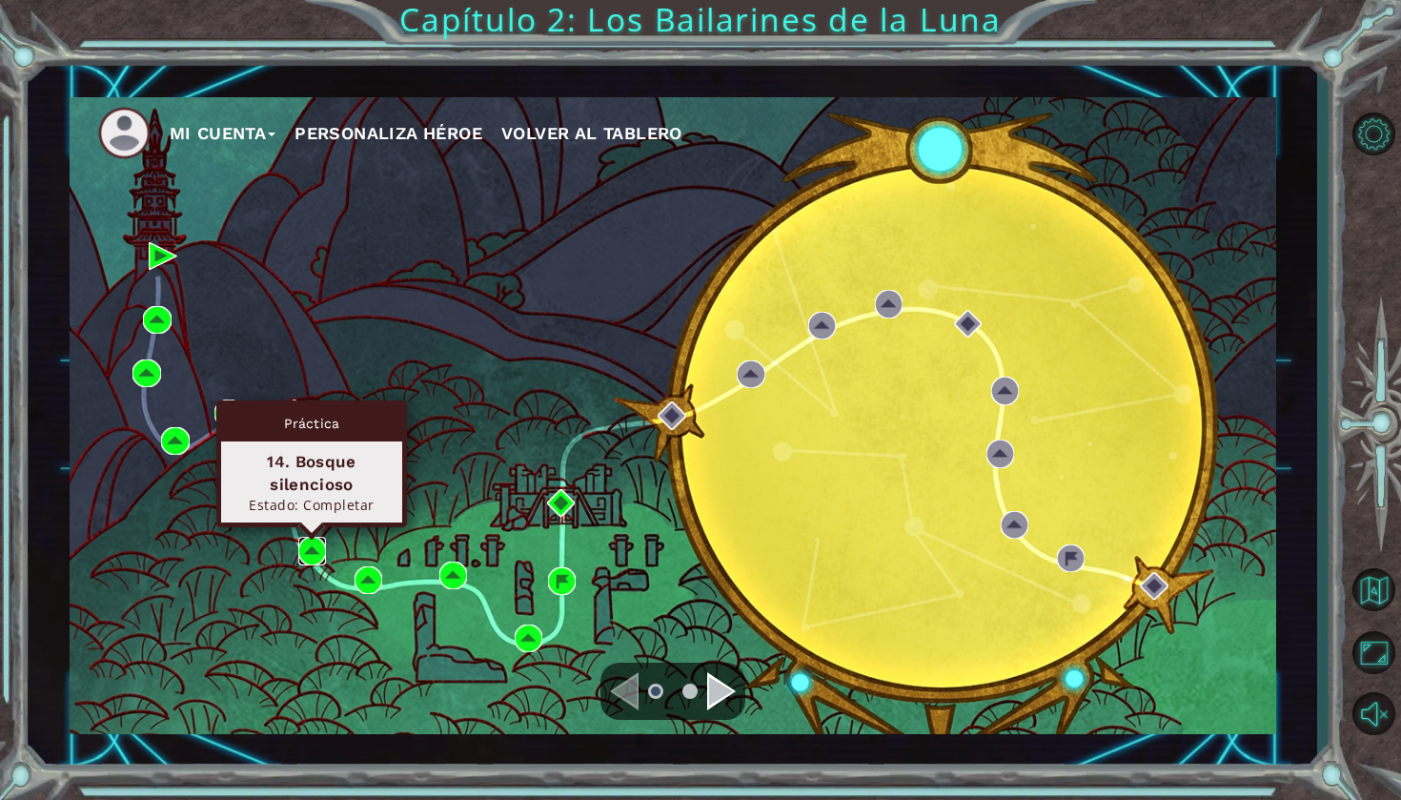
click at [315, 550] on img at bounding box center [312, 551] width 28 height 28
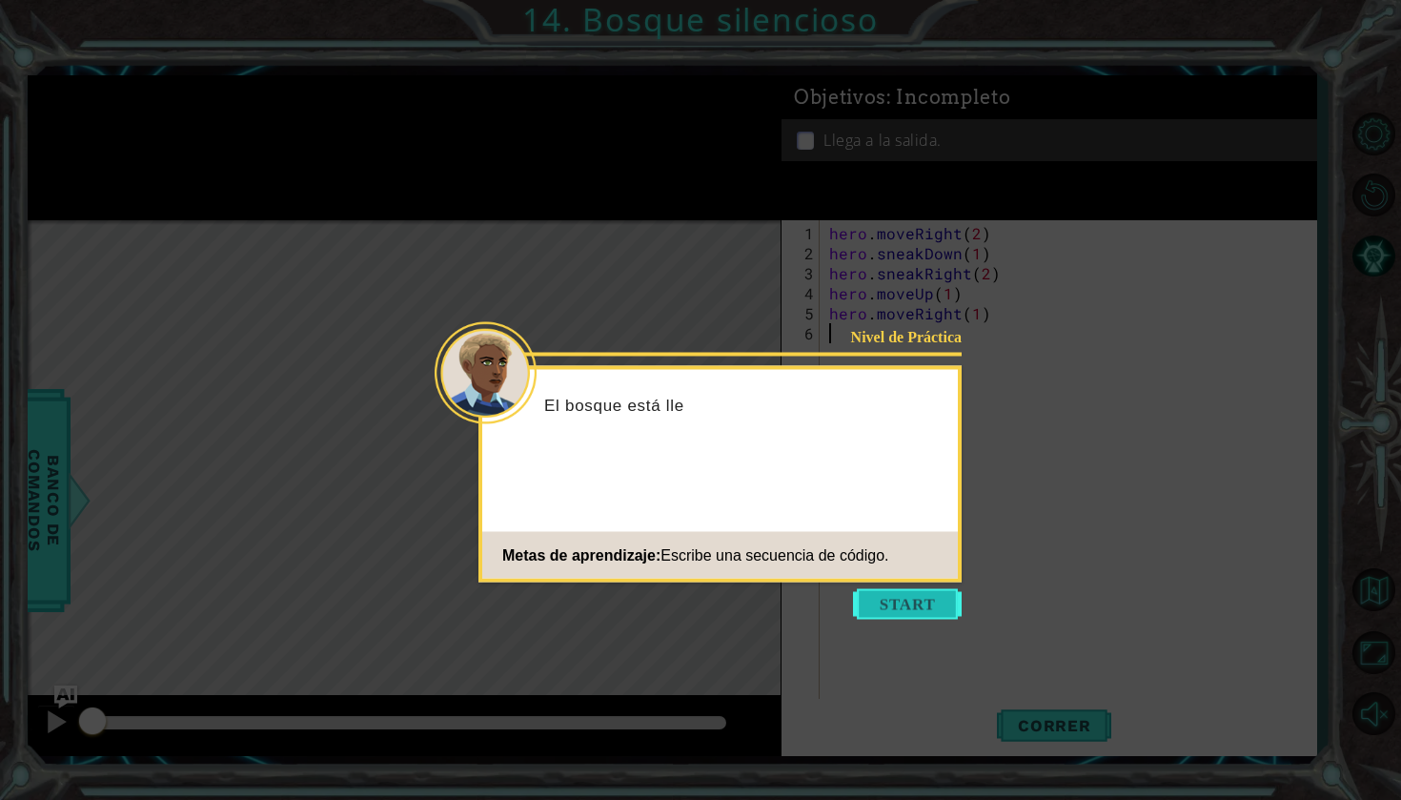
click at [873, 599] on button "Start" at bounding box center [907, 604] width 109 height 30
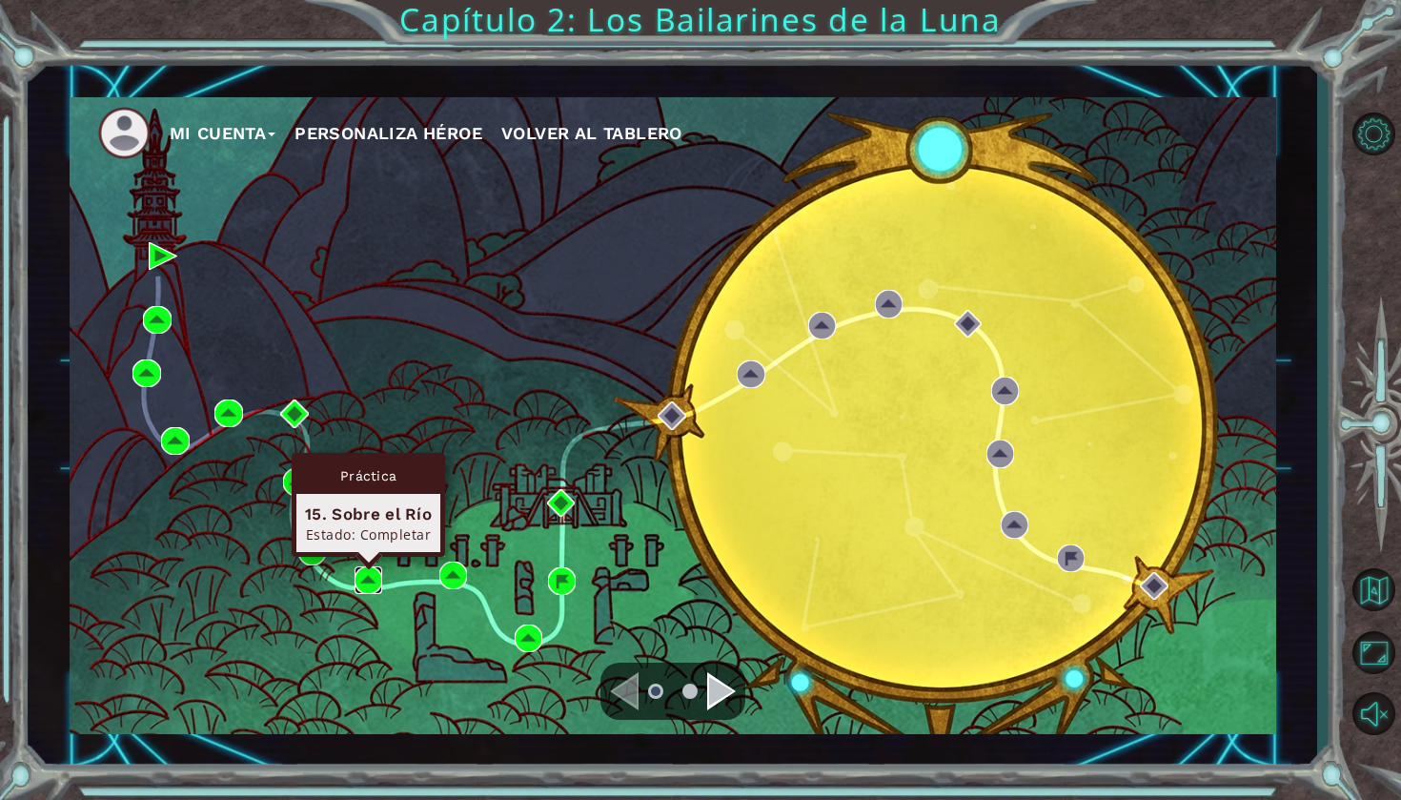
click at [374, 574] on img at bounding box center [369, 580] width 28 height 28
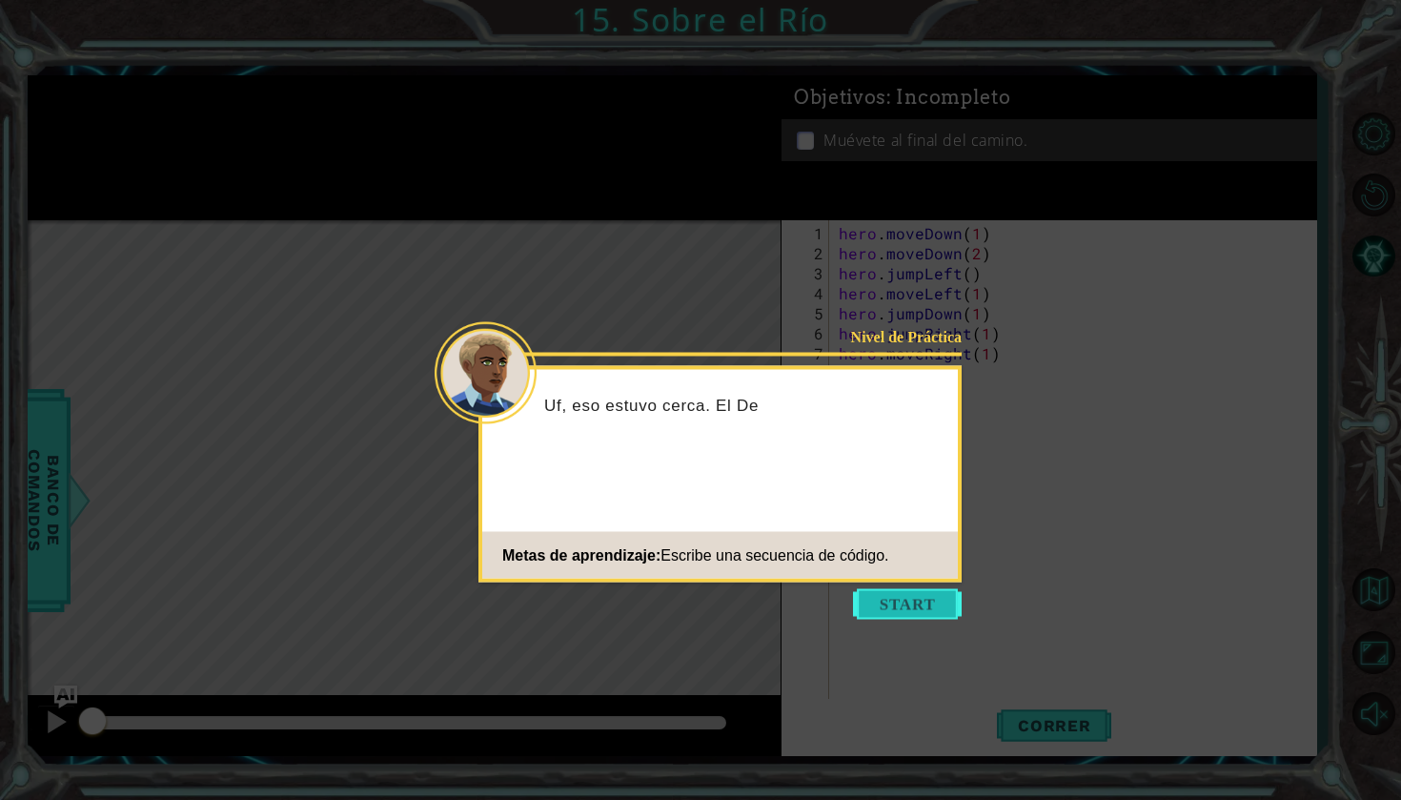
click at [928, 602] on button "Start" at bounding box center [907, 604] width 109 height 30
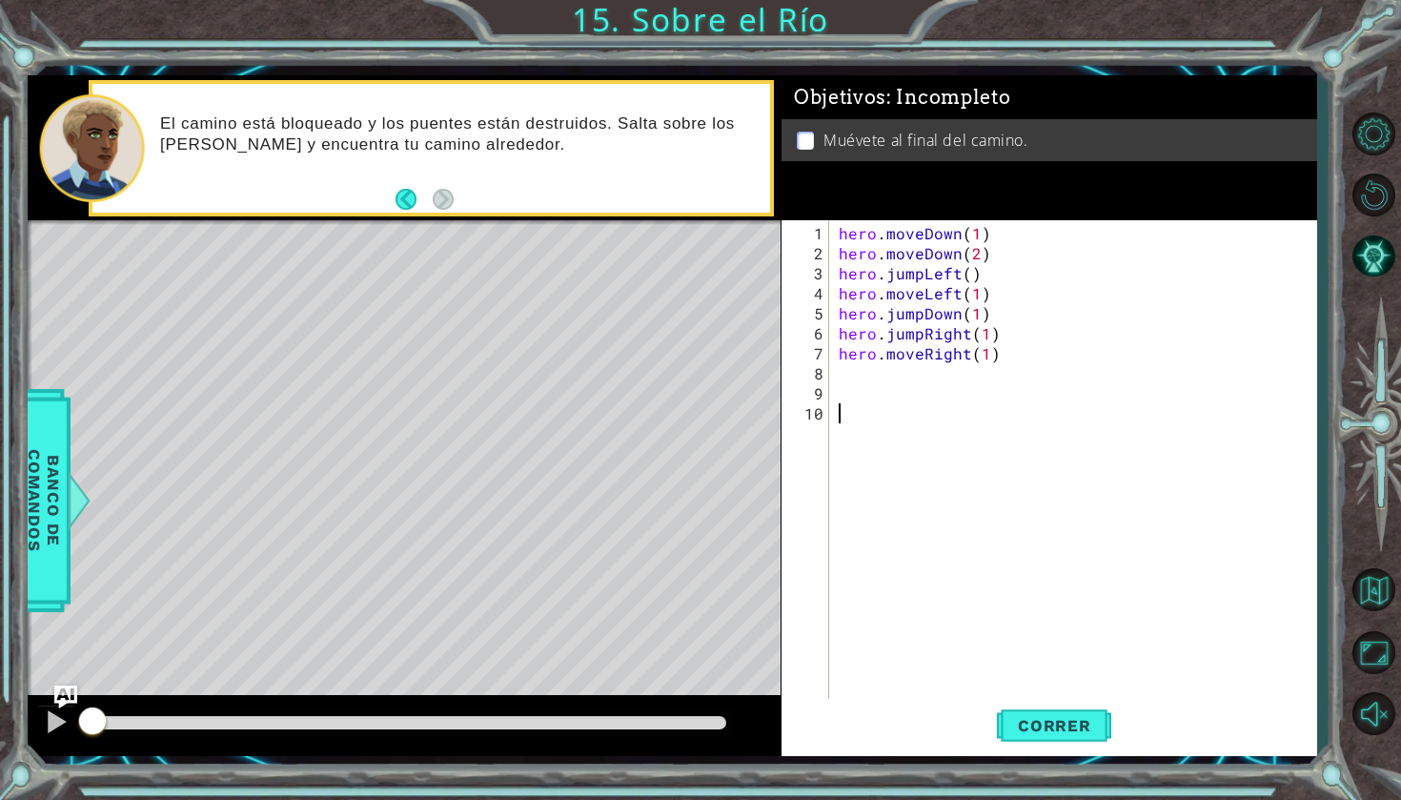
click at [844, 376] on div "hero . moveDown ( 1 ) hero . moveDown ( 2 ) hero . jumpLeft ( ) hero . moveLeft…" at bounding box center [1078, 483] width 486 height 520
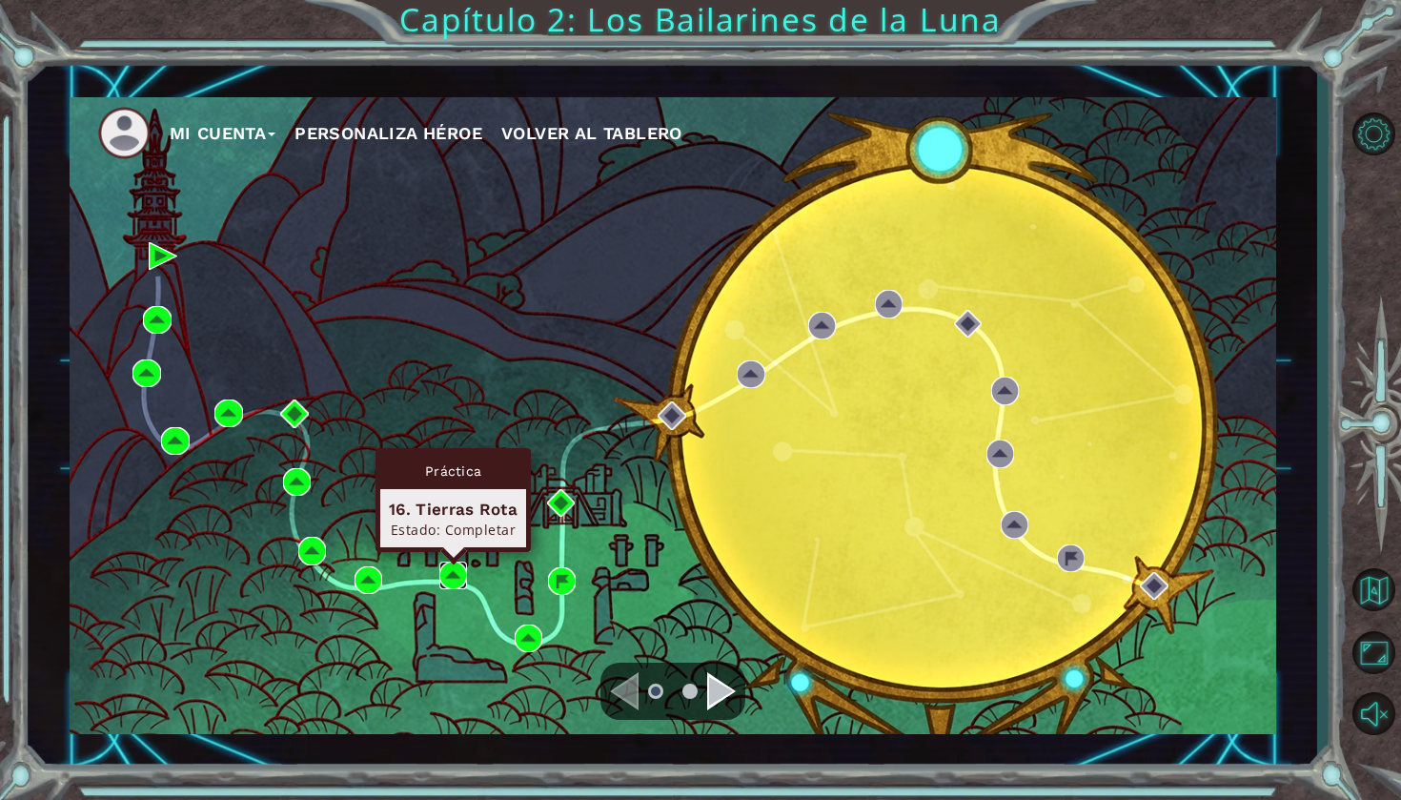
click at [451, 567] on img at bounding box center [453, 575] width 28 height 28
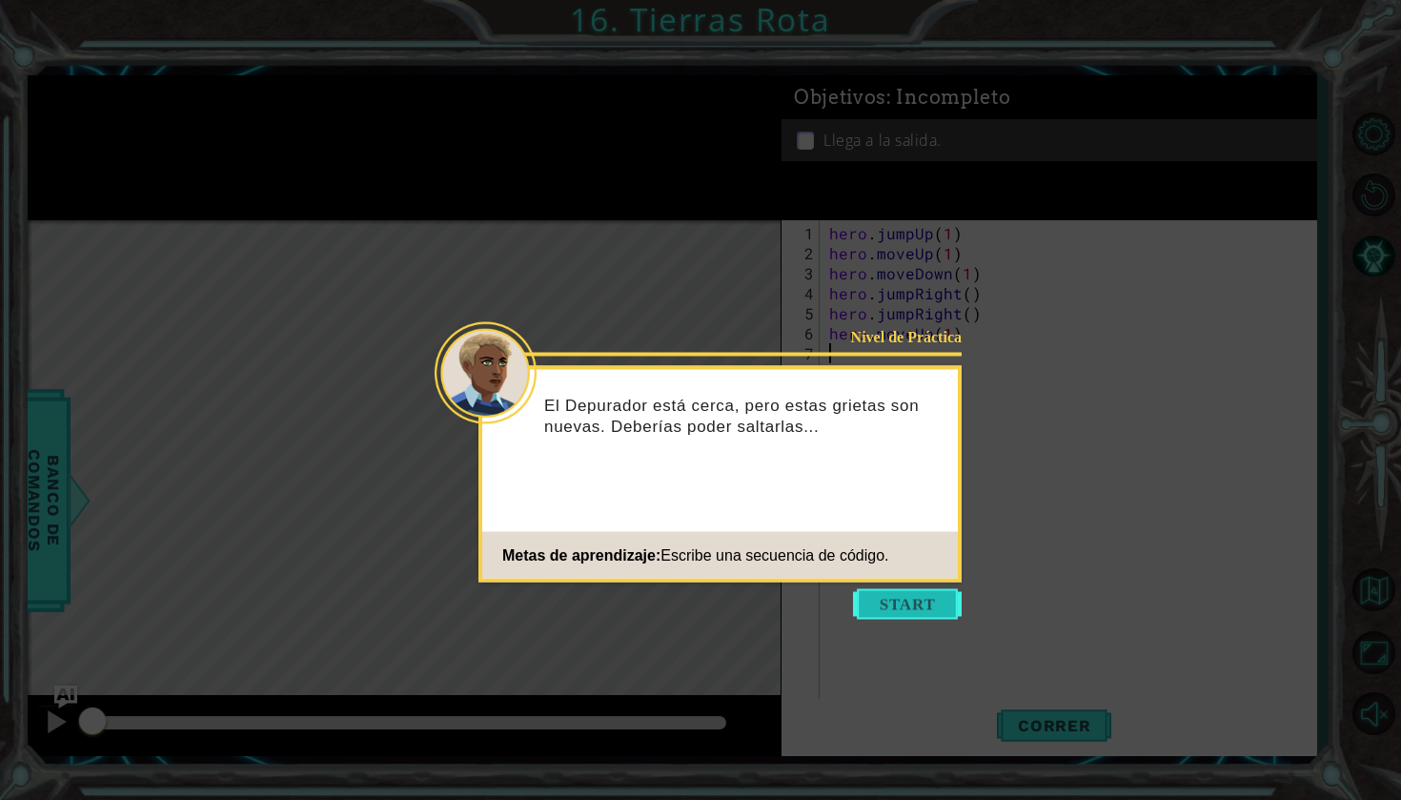
click at [895, 601] on button "Start" at bounding box center [907, 604] width 109 height 30
